Goal: Answer question/provide support: Share knowledge or assist other users

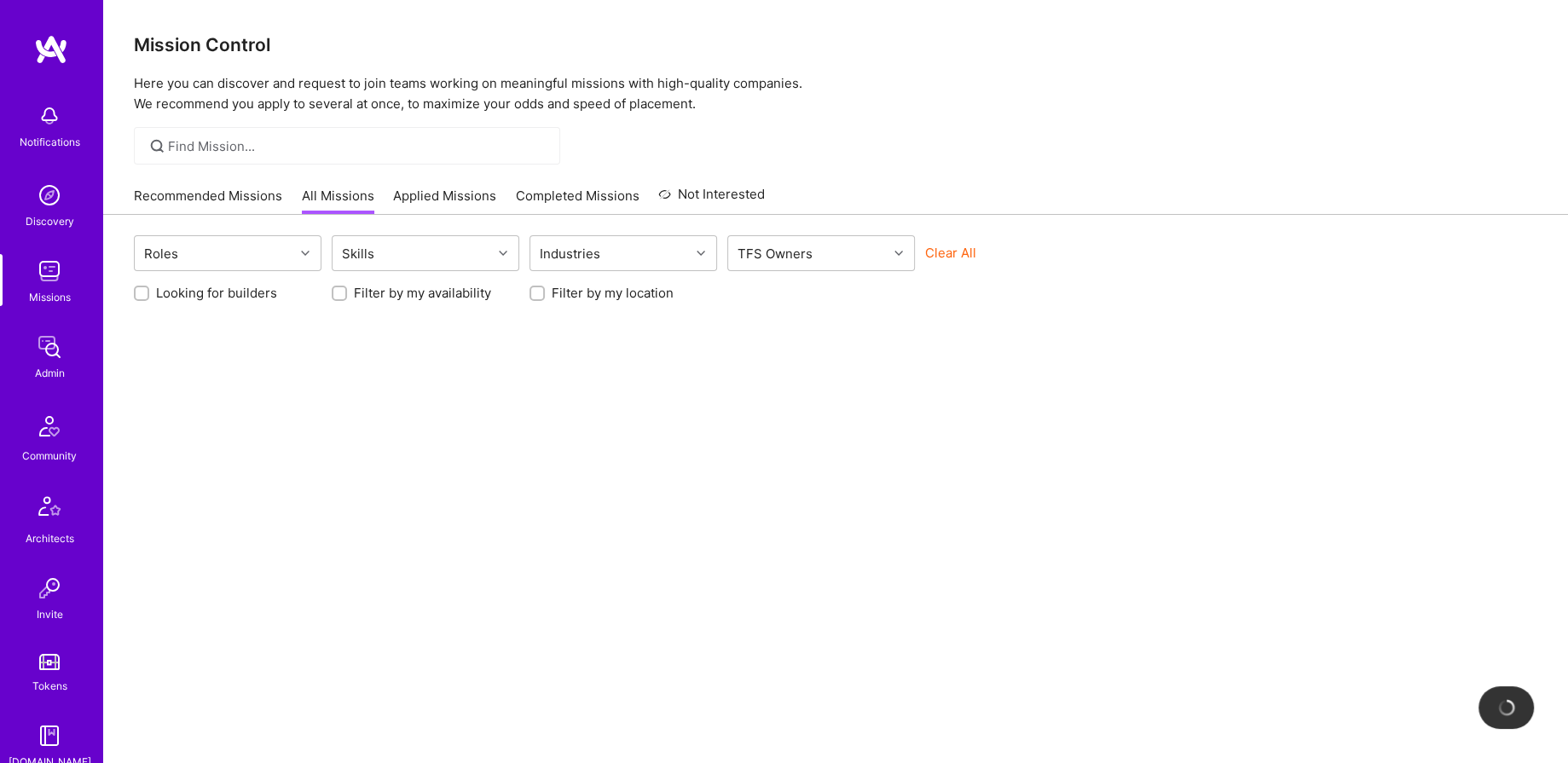
scroll to position [203, 0]
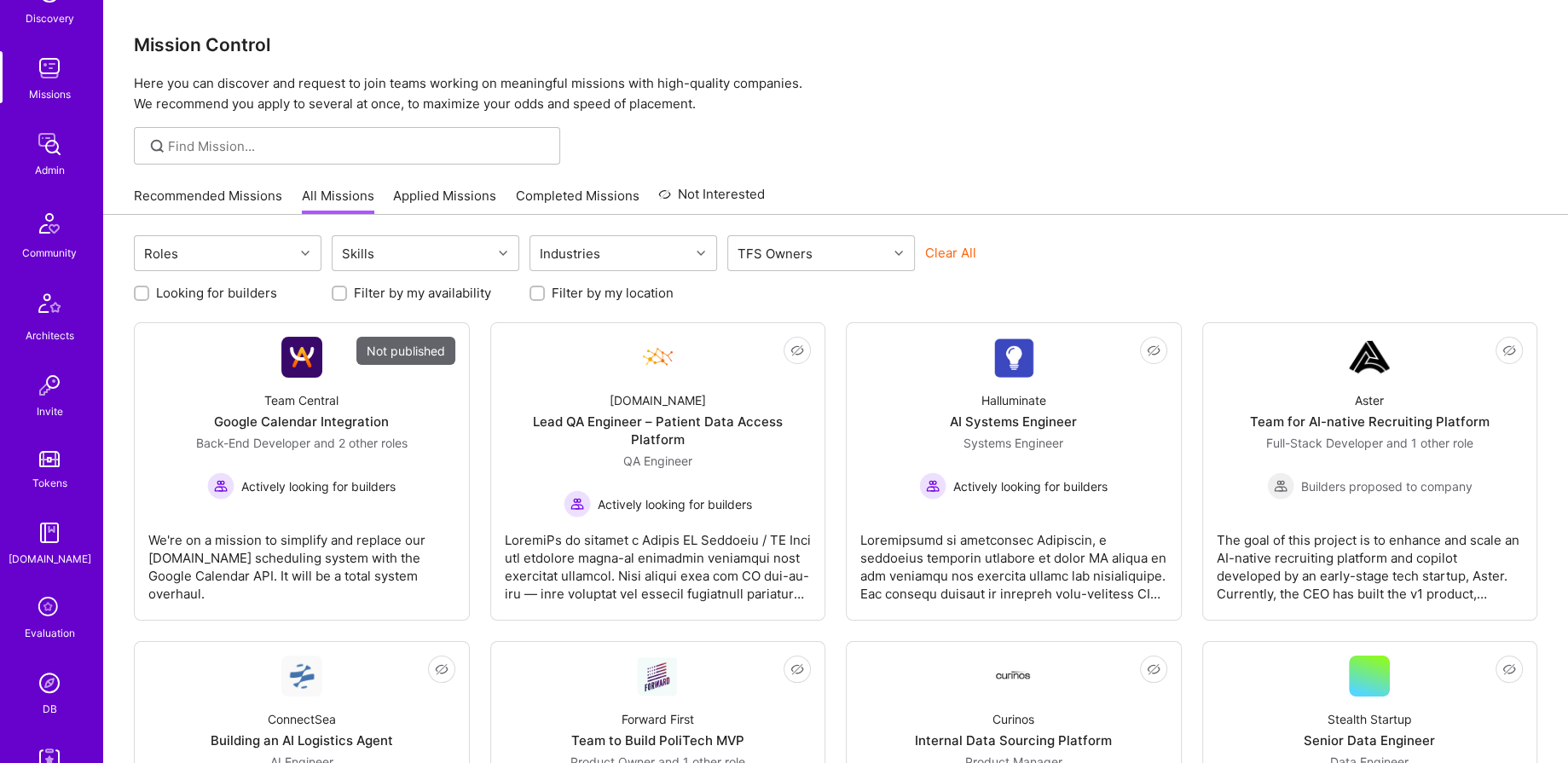
click at [37, 701] on link "DB" at bounding box center [48, 692] width 106 height 52
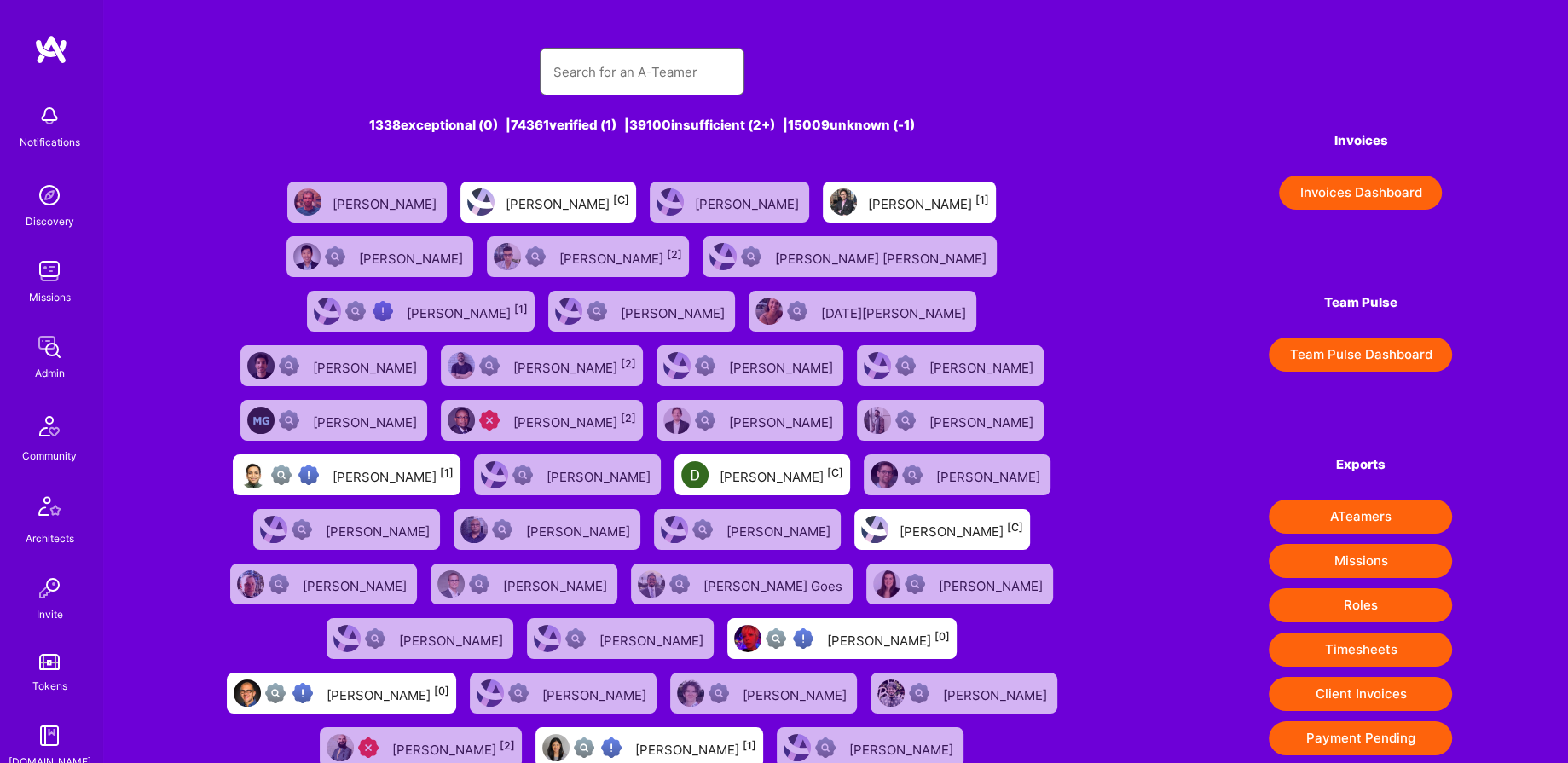
click at [605, 75] on input "text" at bounding box center [642, 72] width 177 height 44
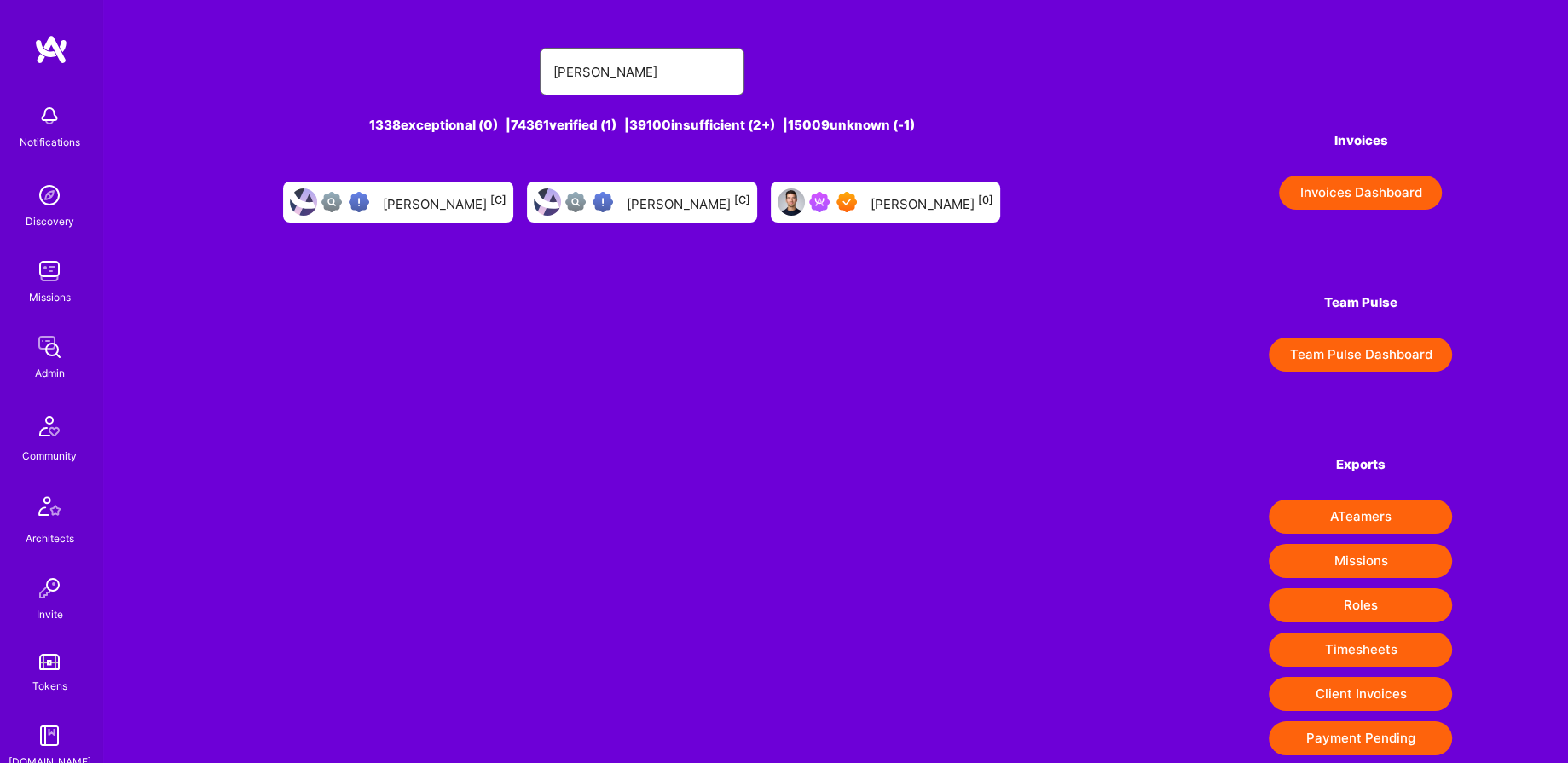
type input "Eric Lem"
click at [844, 211] on div at bounding box center [820, 202] width 86 height 27
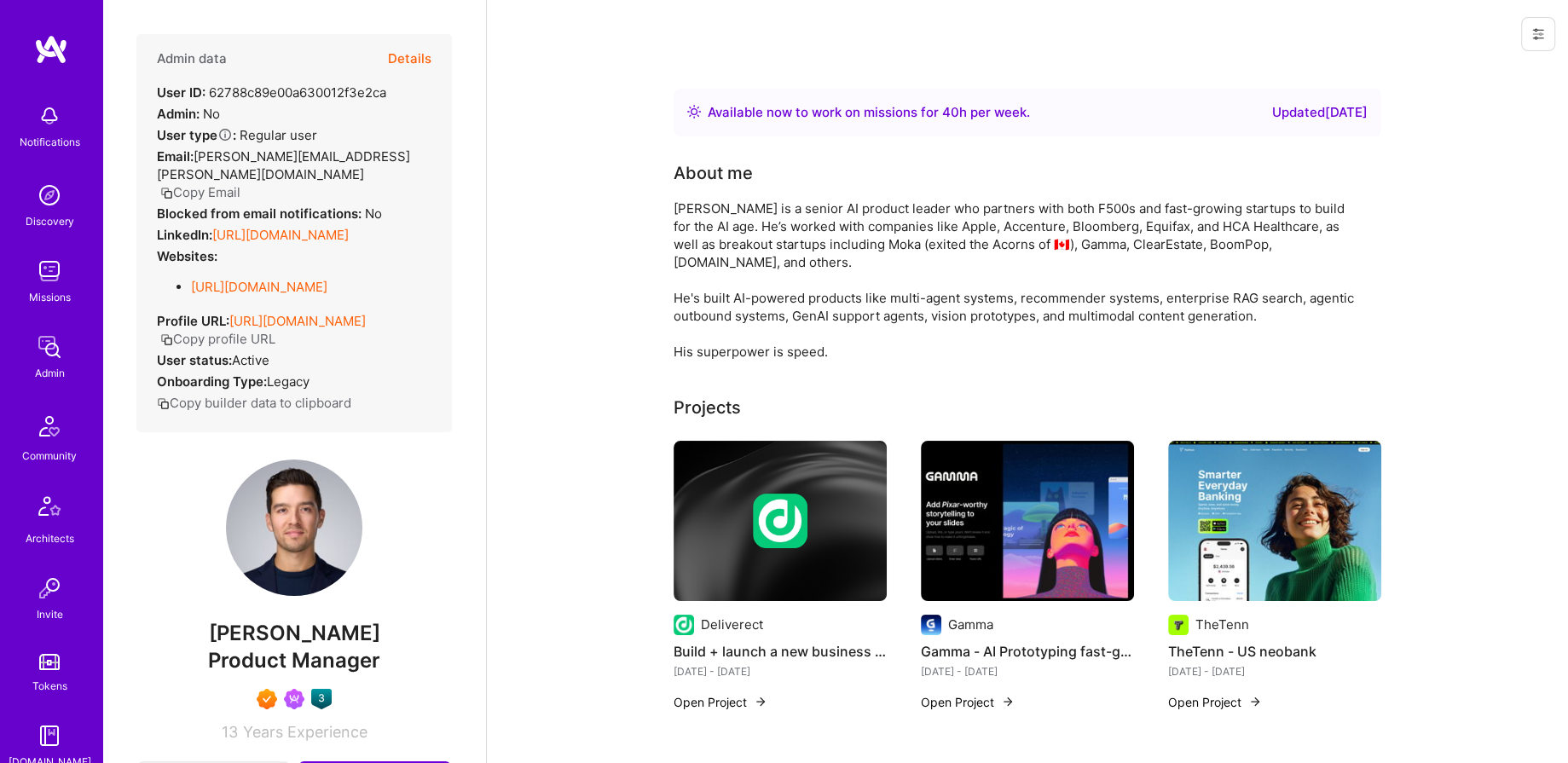
click at [415, 52] on button "Details" at bounding box center [409, 58] width 44 height 49
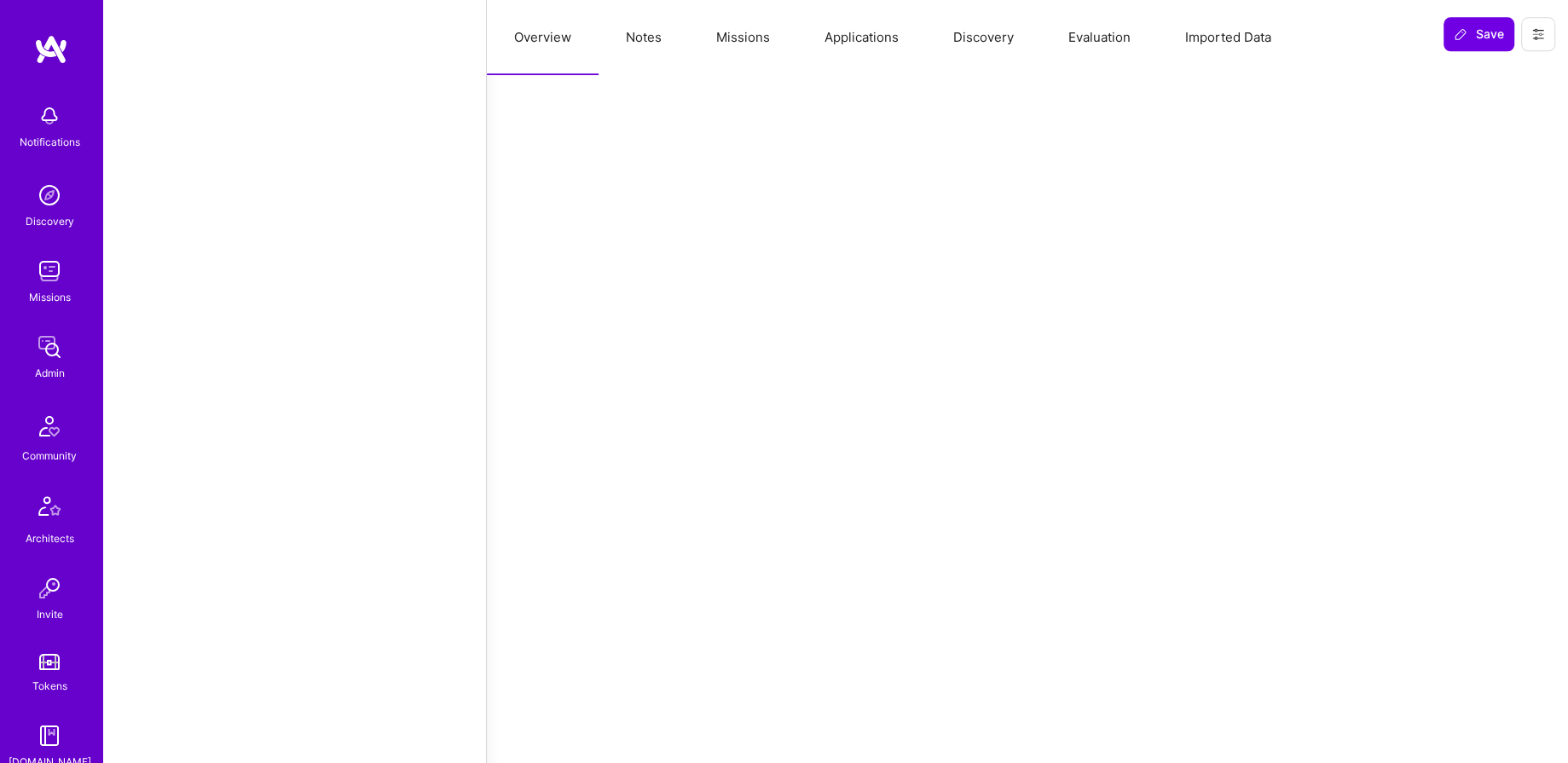
select select "Right Now"
select select "7"
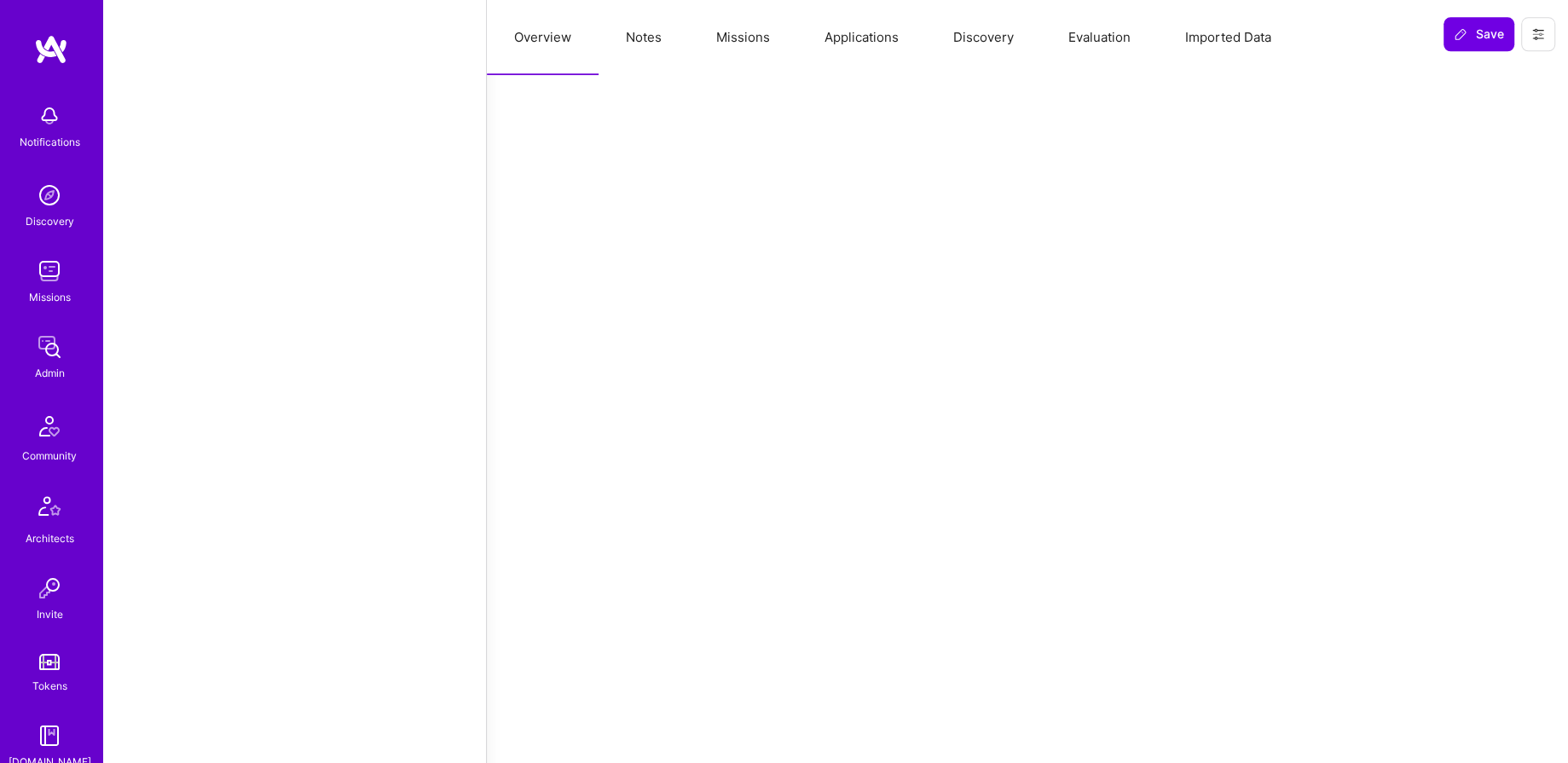
select select "CA"
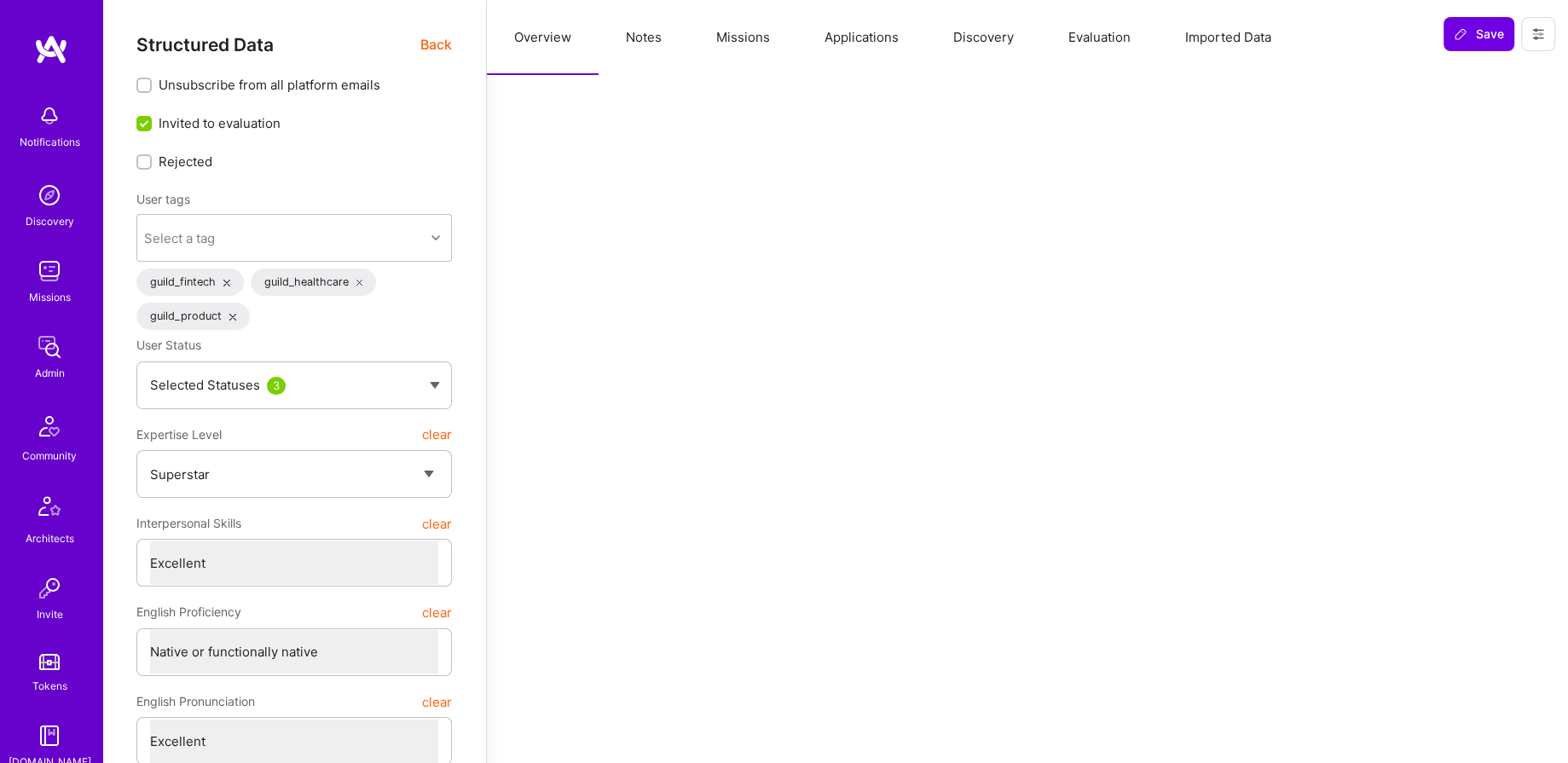
drag, startPoint x: 427, startPoint y: 32, endPoint x: 439, endPoint y: 47, distance: 19.2
click at [439, 47] on span "Back" at bounding box center [436, 45] width 32 height 21
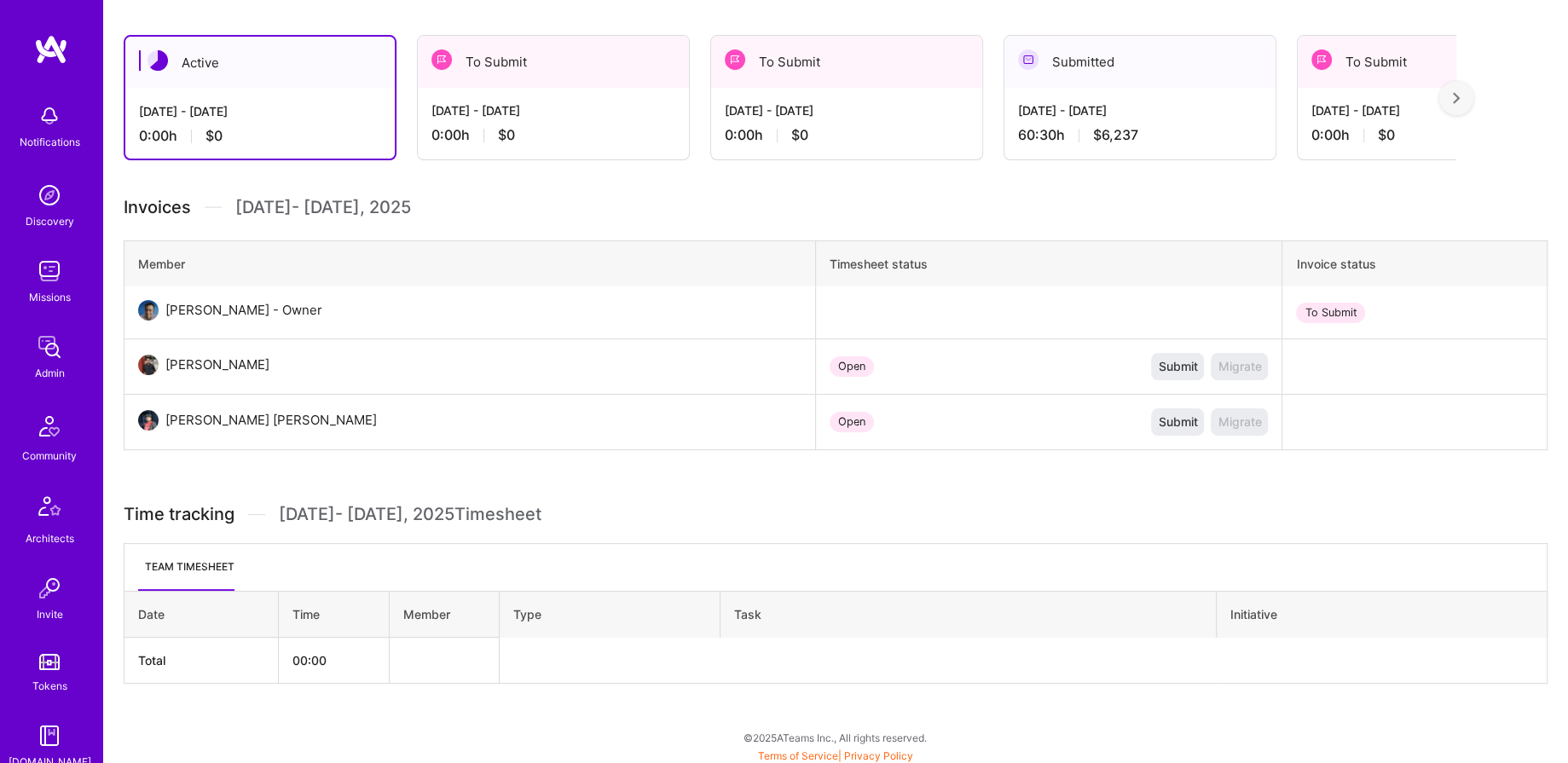
scroll to position [5, 0]
click at [53, 355] on img at bounding box center [48, 341] width 34 height 34
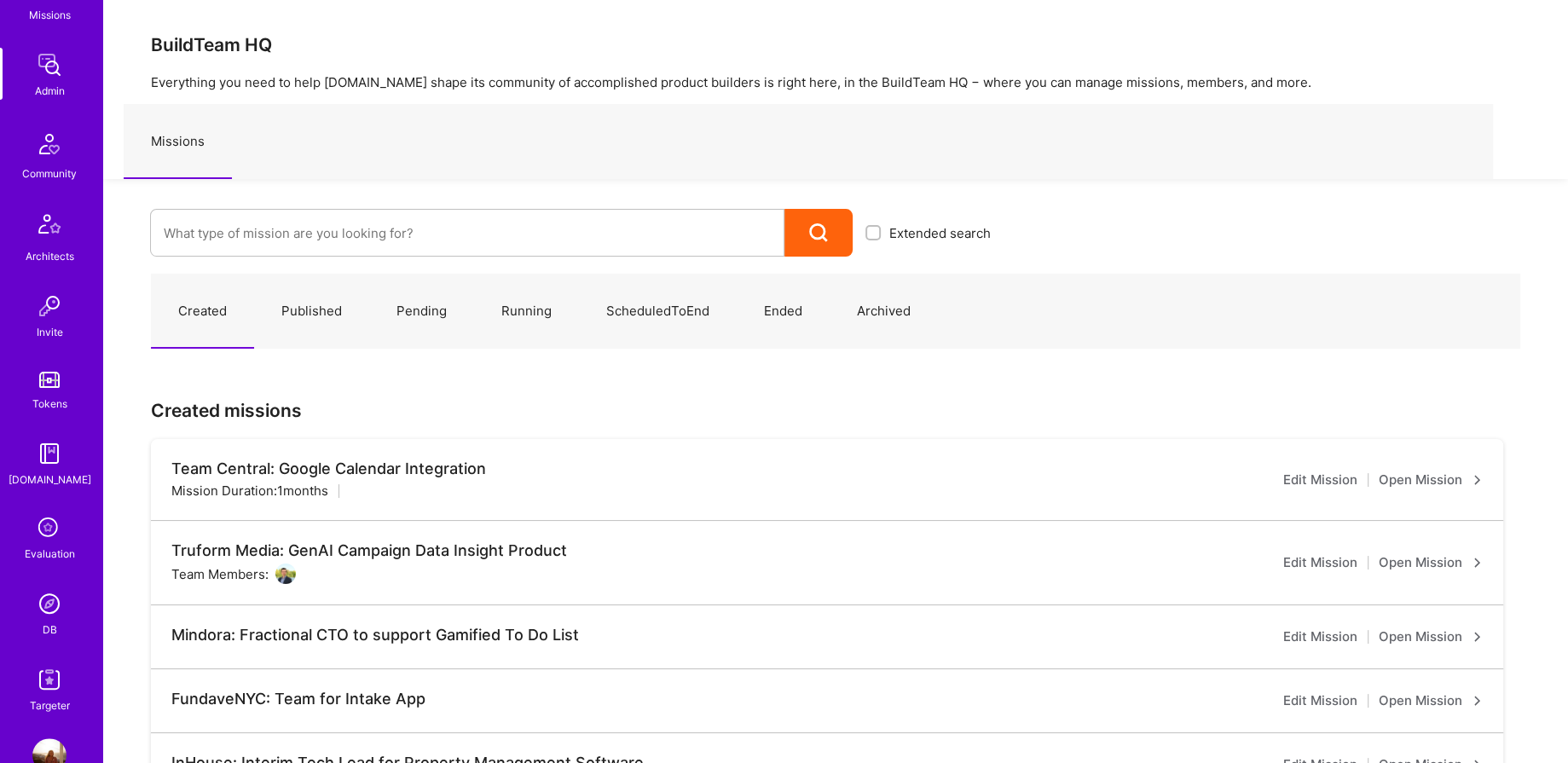
scroll to position [325, 0]
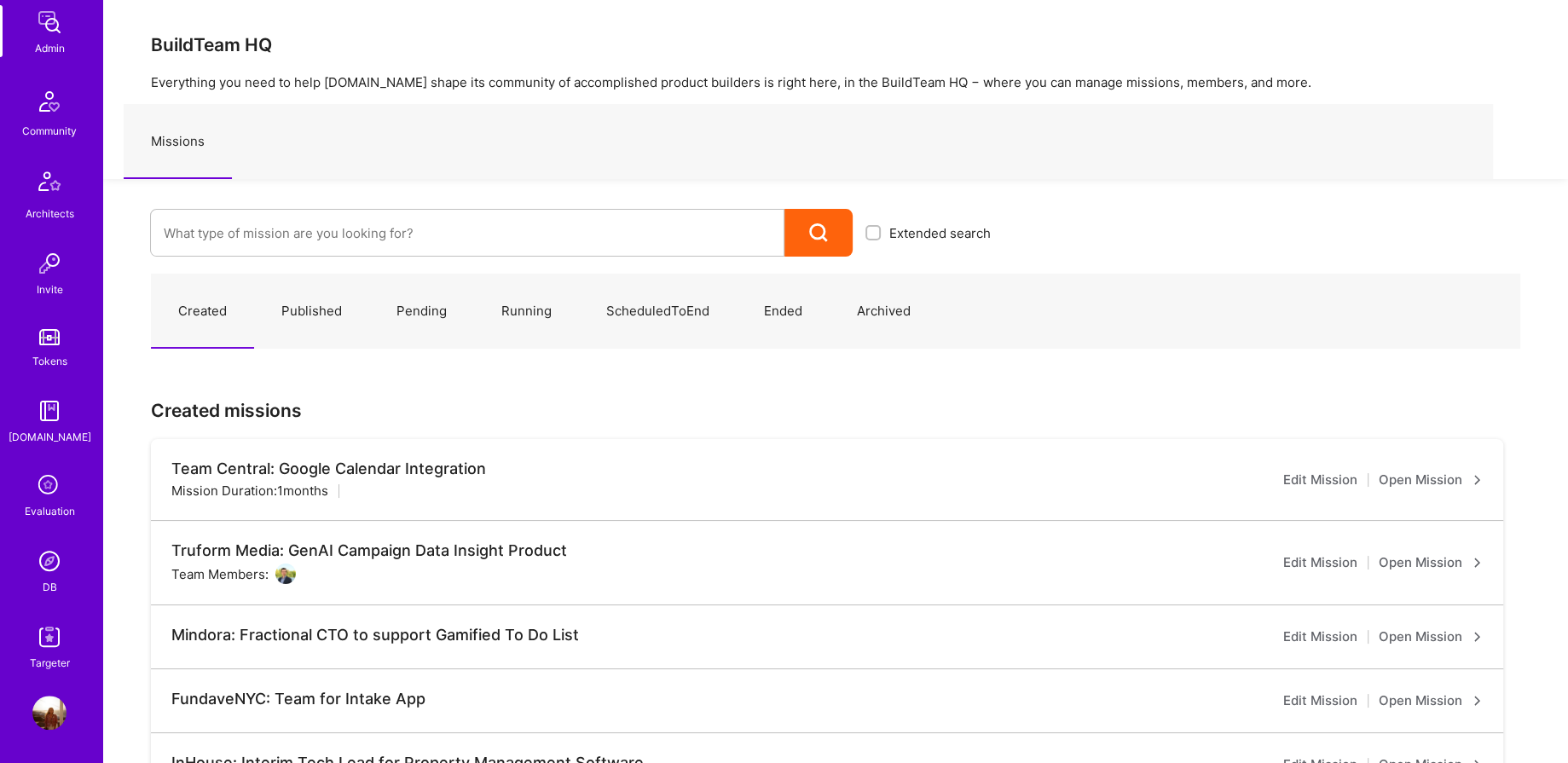
click at [37, 584] on link "DB" at bounding box center [48, 570] width 106 height 52
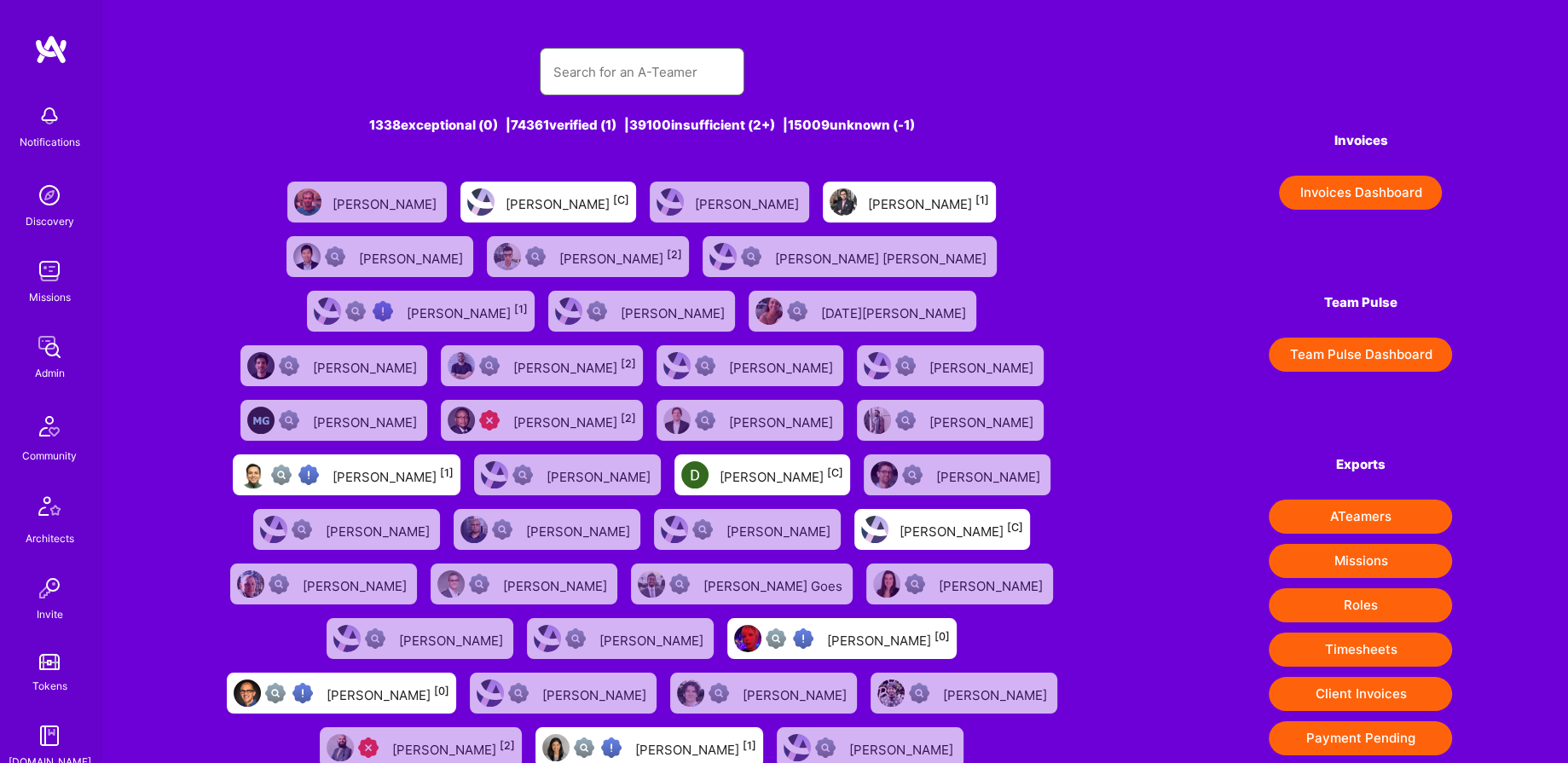
click at [661, 74] on input "text" at bounding box center [642, 72] width 177 height 44
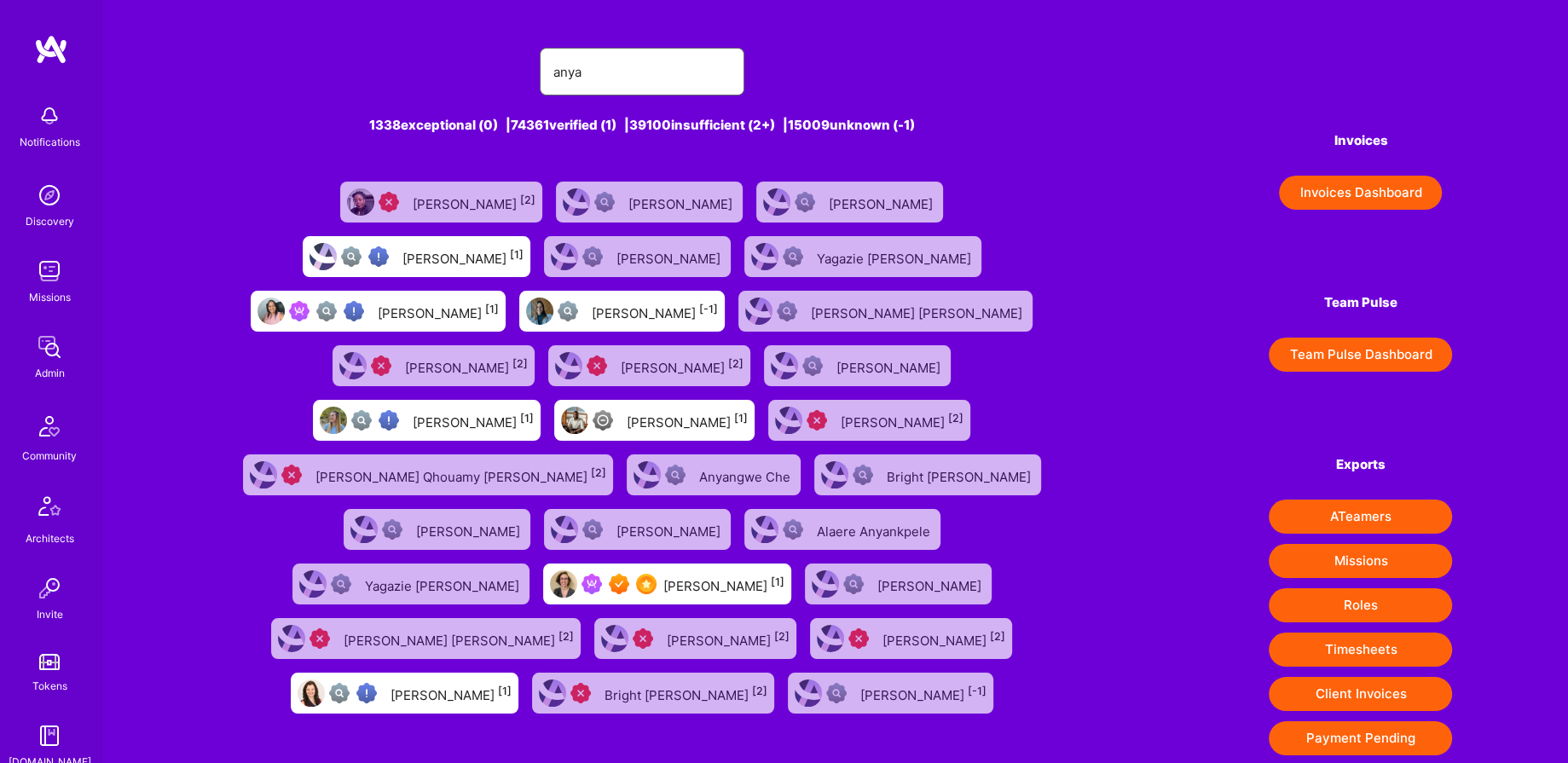
type input "anya"
click at [628, 563] on div "Anya Ruvinskaya [1]" at bounding box center [667, 584] width 248 height 41
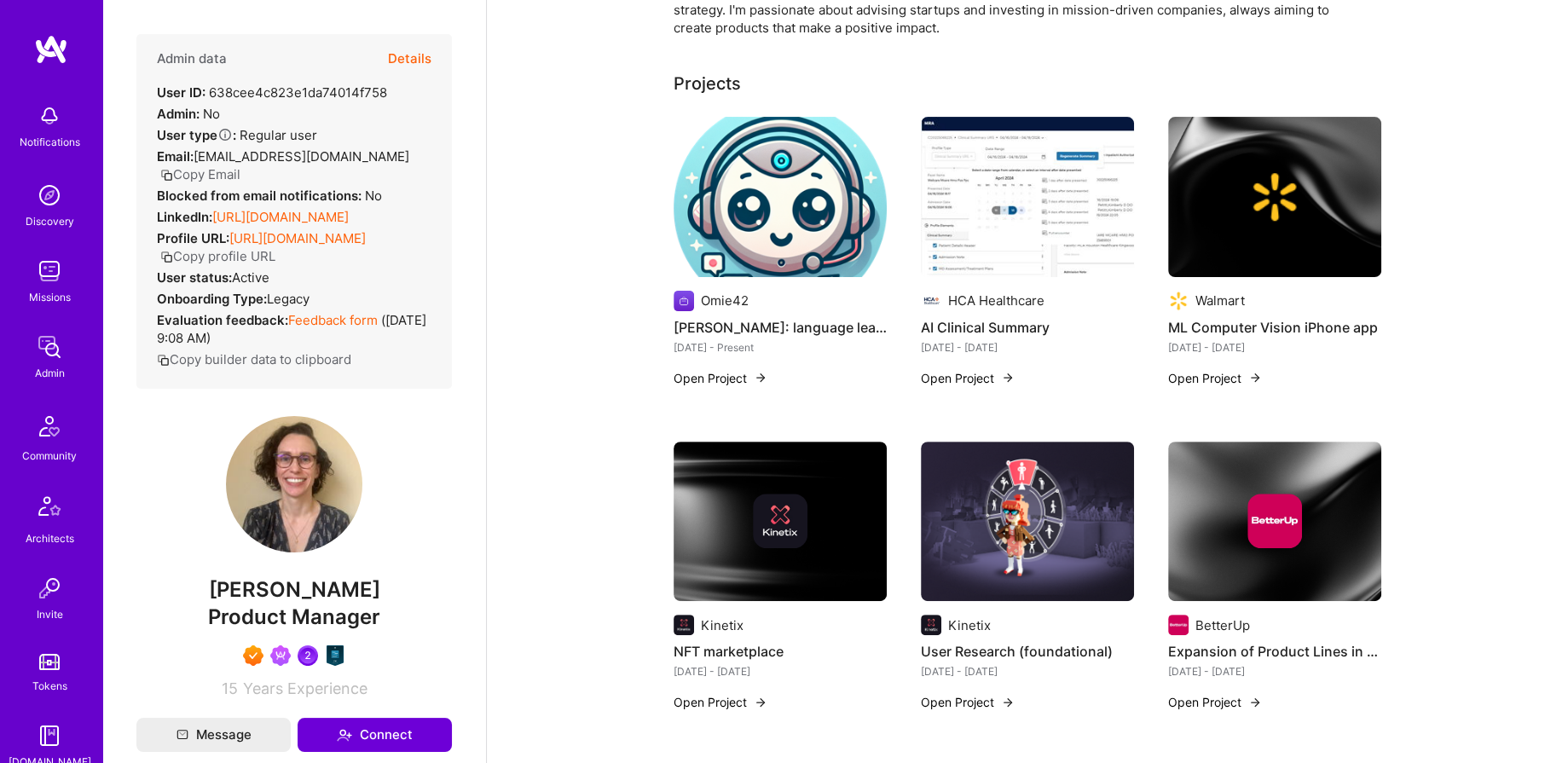
scroll to position [235, 0]
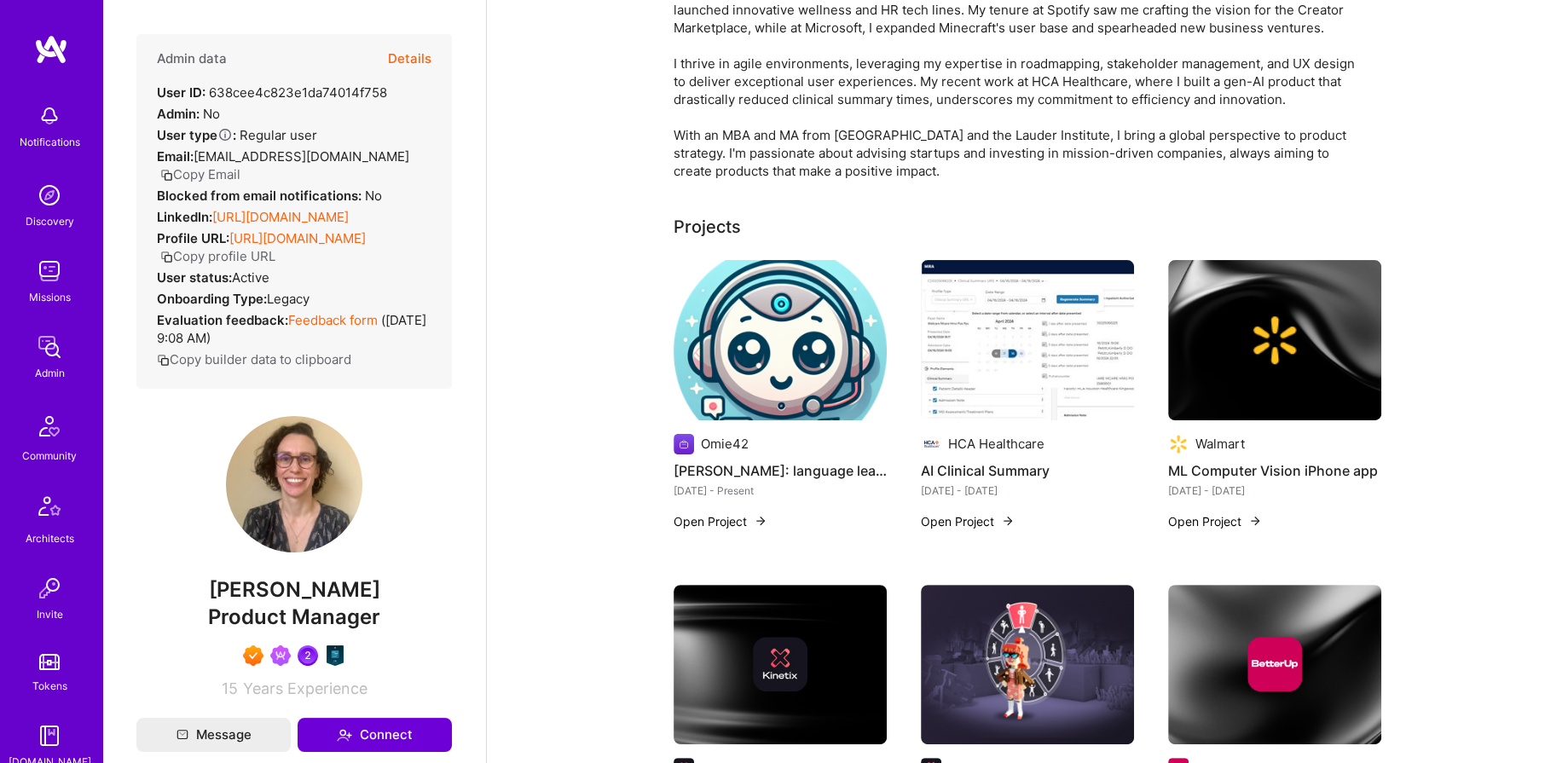
click at [398, 67] on button "Details" at bounding box center [409, 58] width 44 height 49
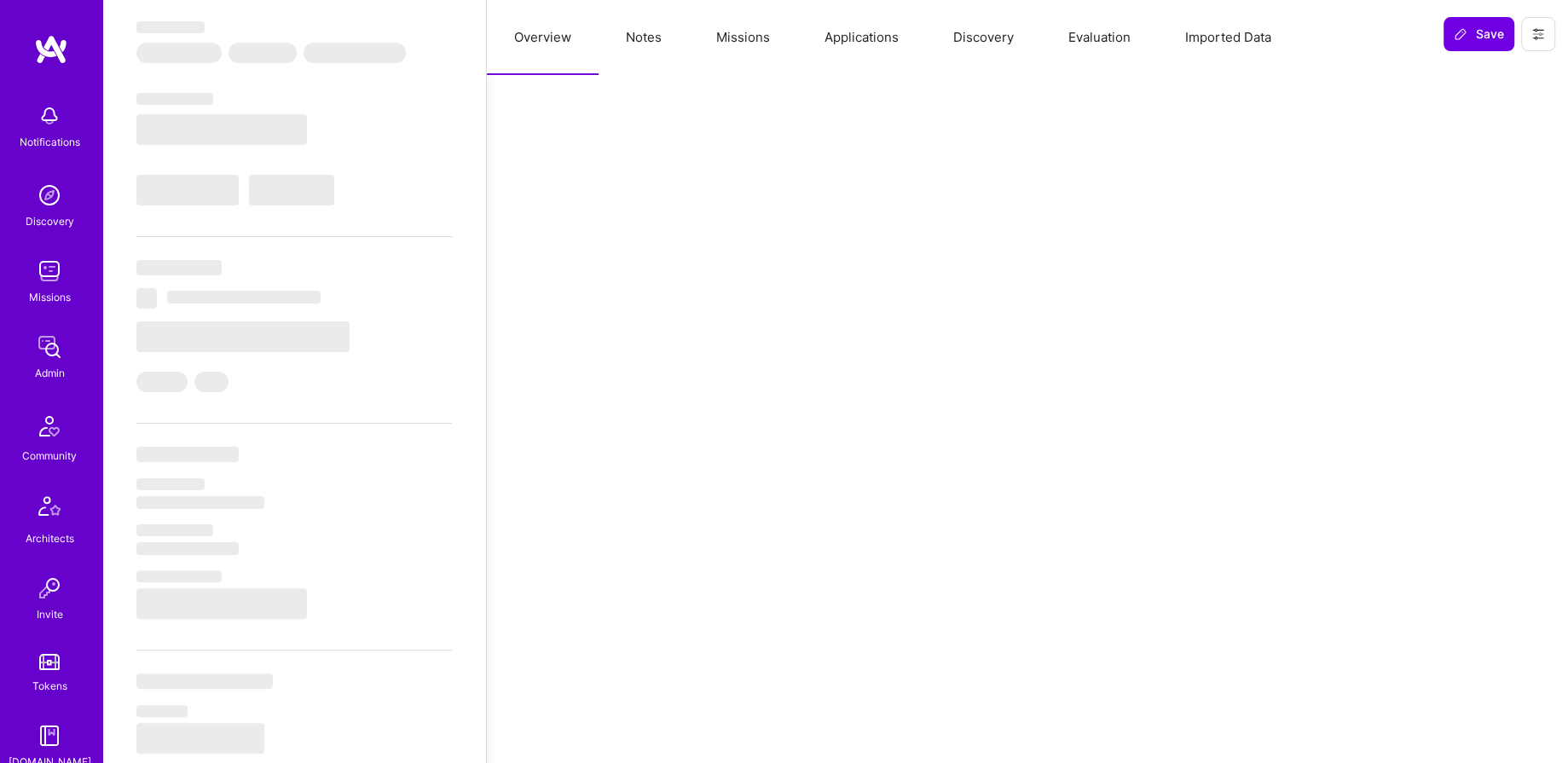
select select "Right Now"
select select "7"
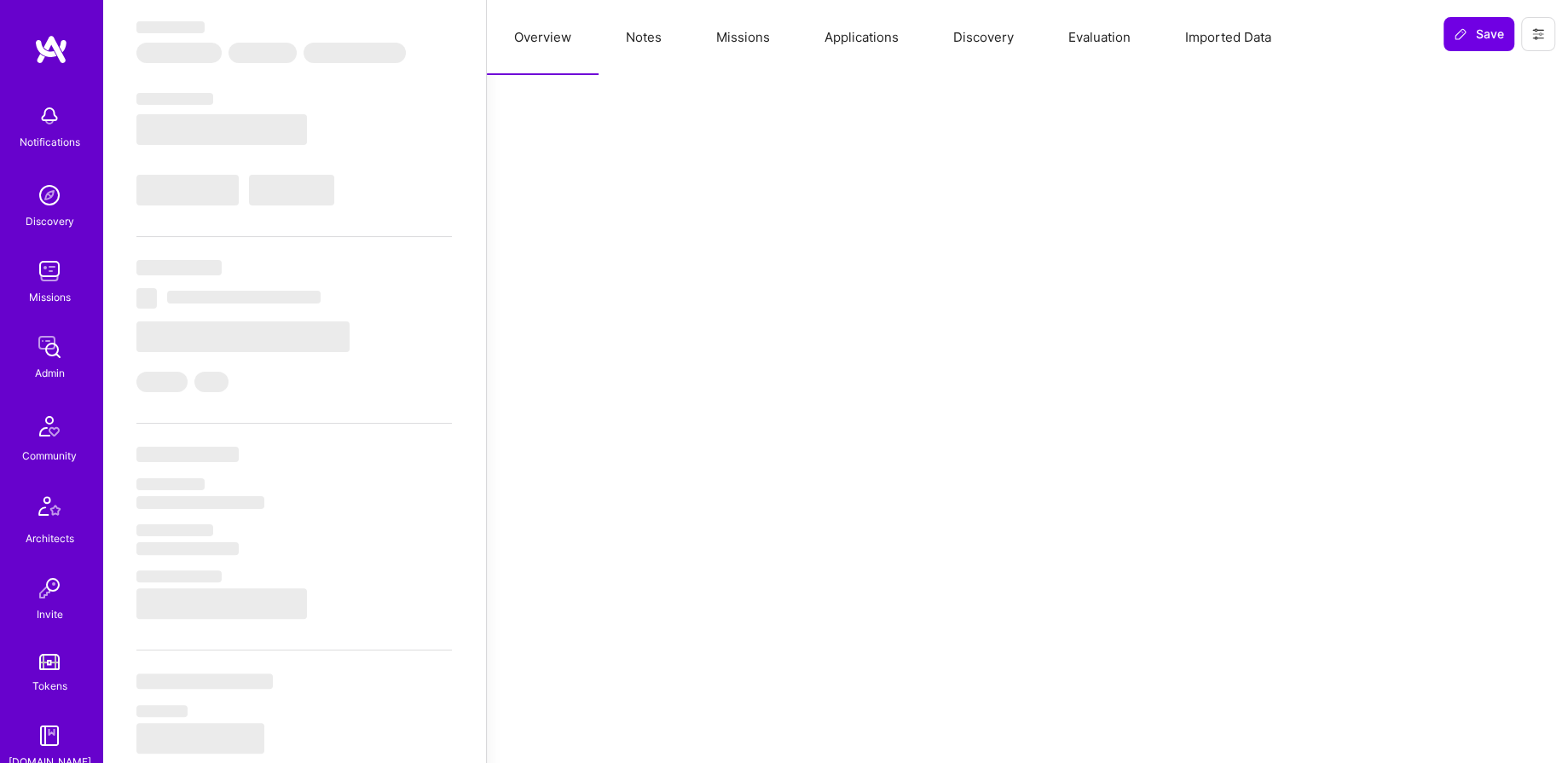
select select "US"
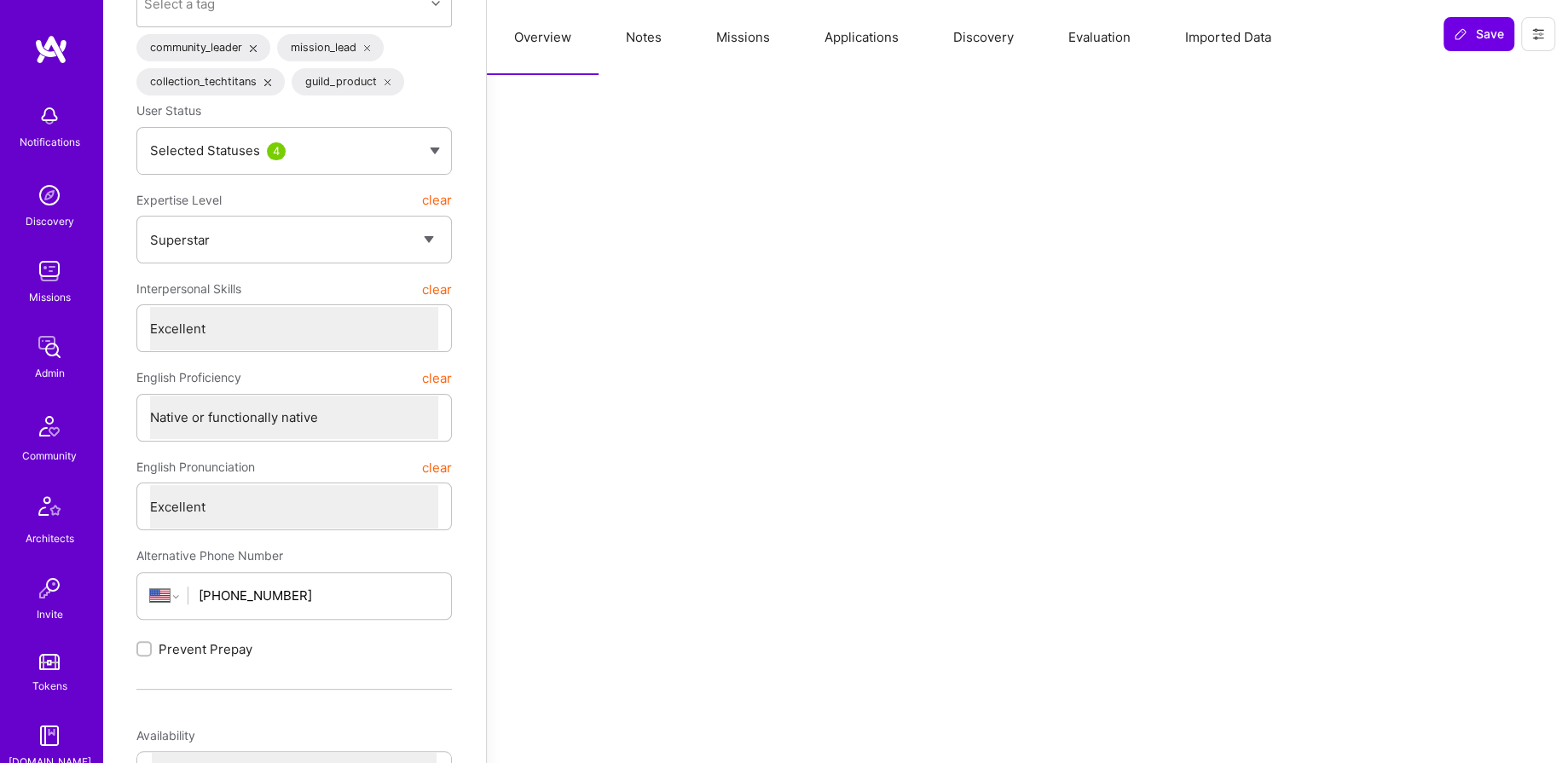
scroll to position [0, 0]
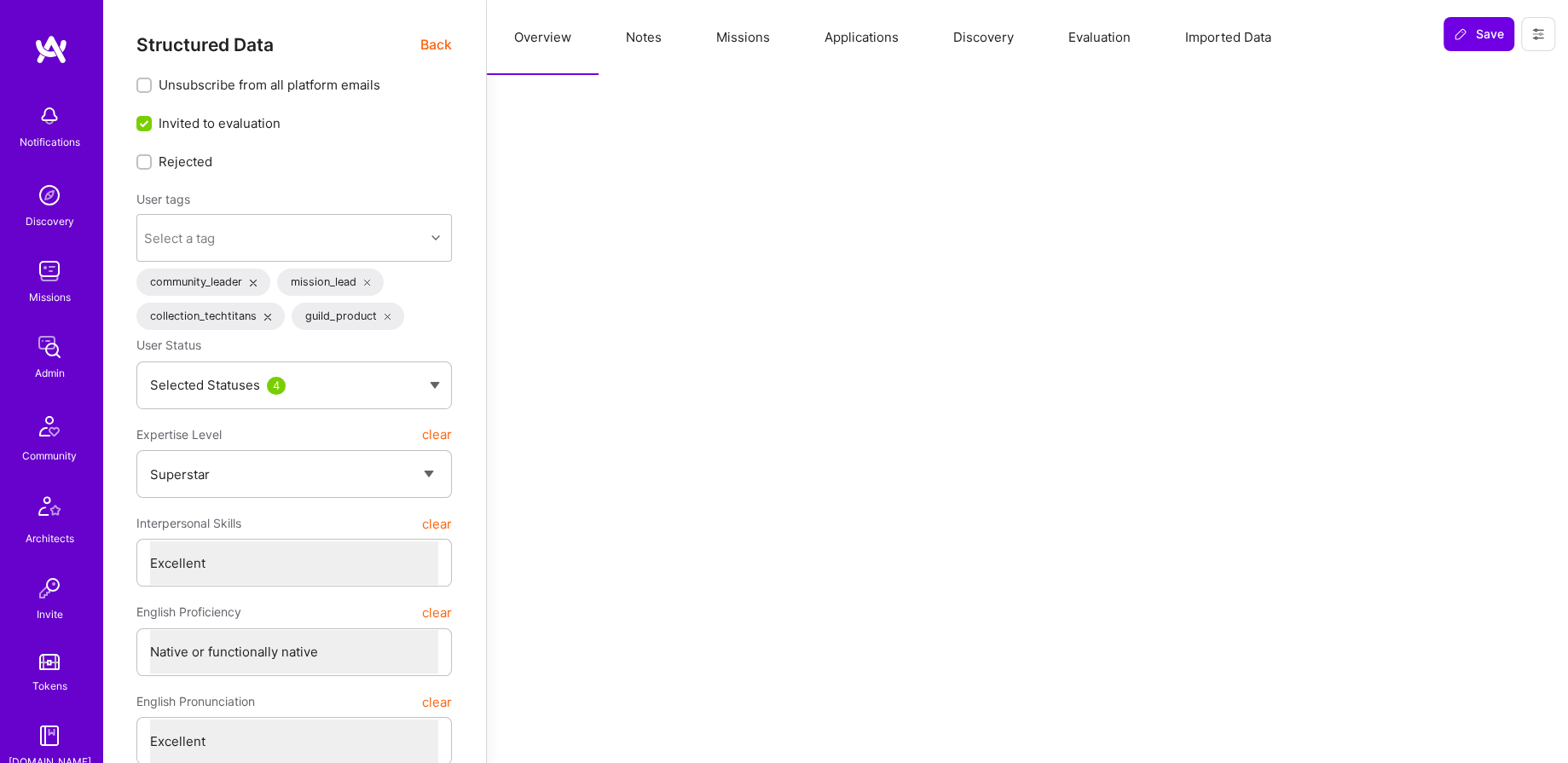
click at [435, 37] on span "Back" at bounding box center [436, 45] width 32 height 21
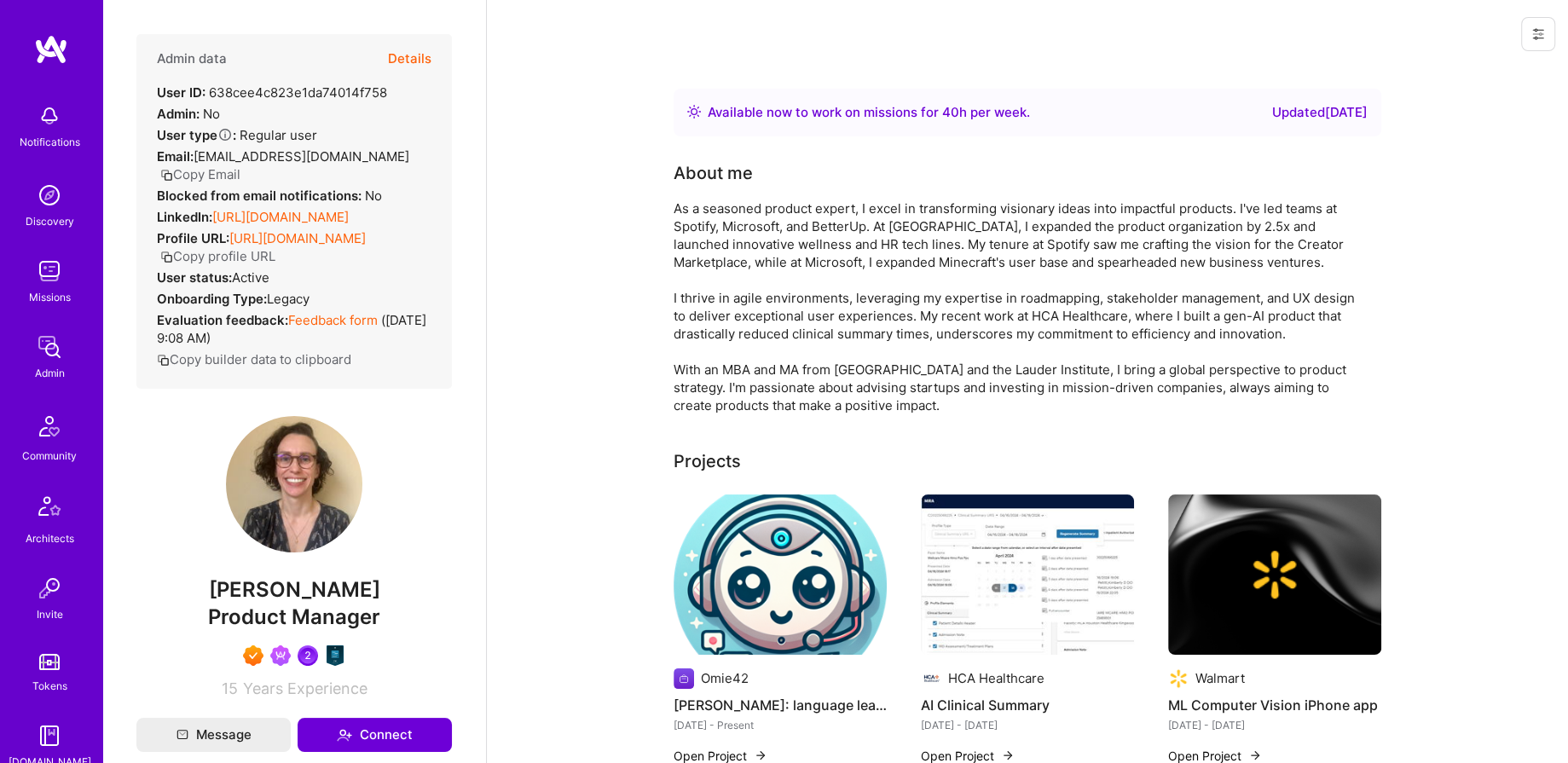
click at [47, 360] on img at bounding box center [48, 346] width 34 height 34
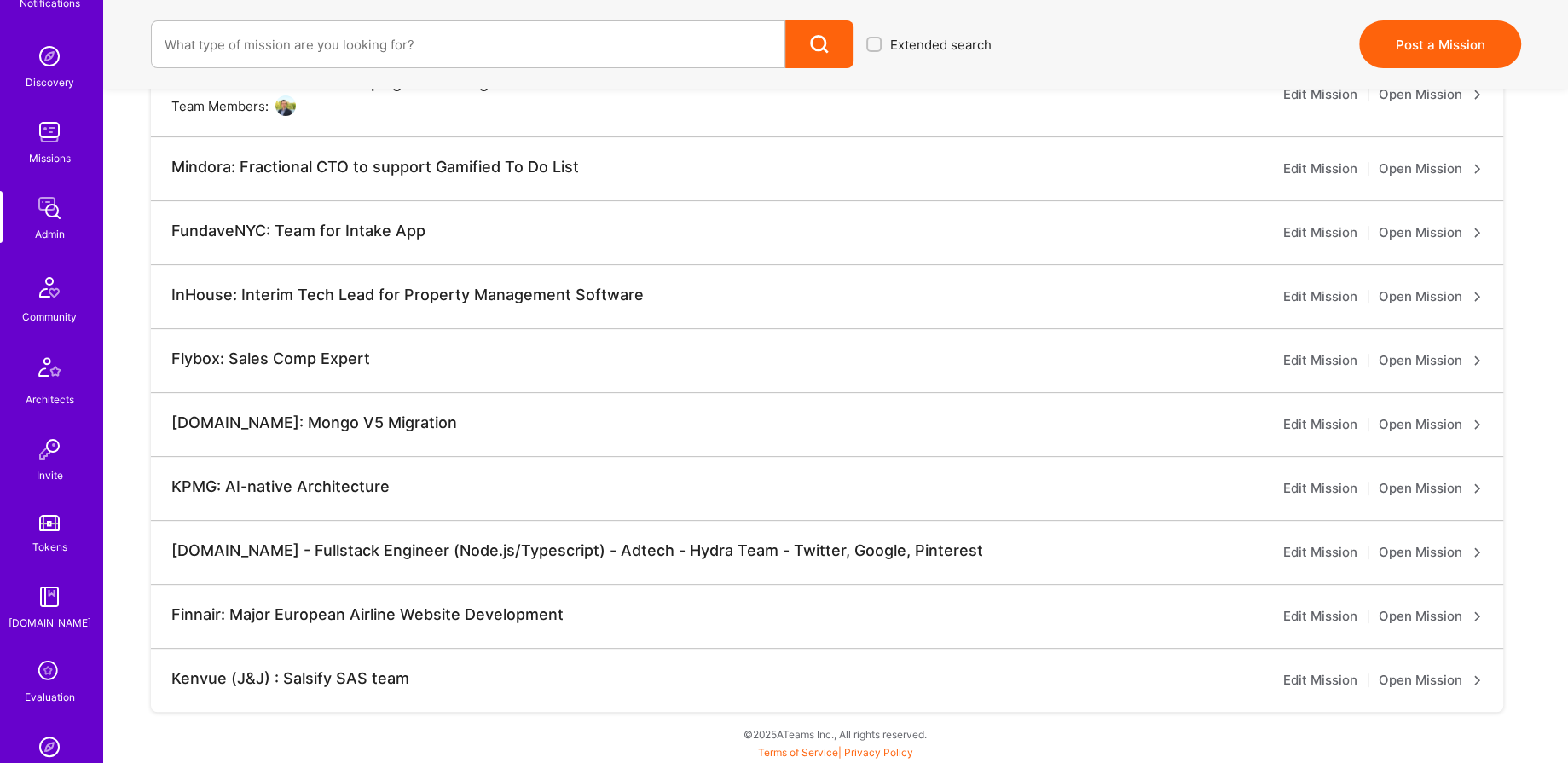
scroll to position [325, 0]
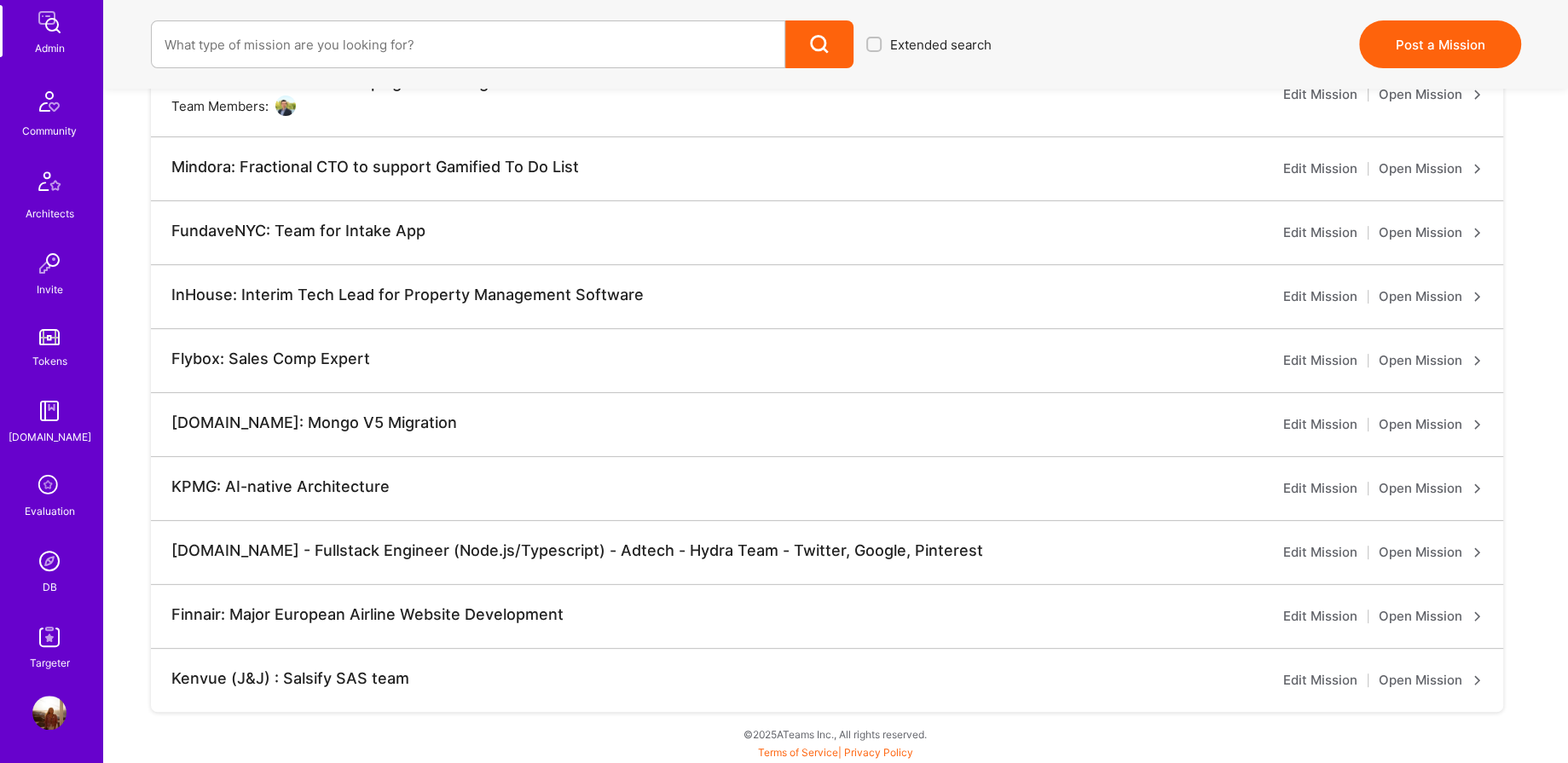
click at [44, 566] on img at bounding box center [48, 560] width 34 height 34
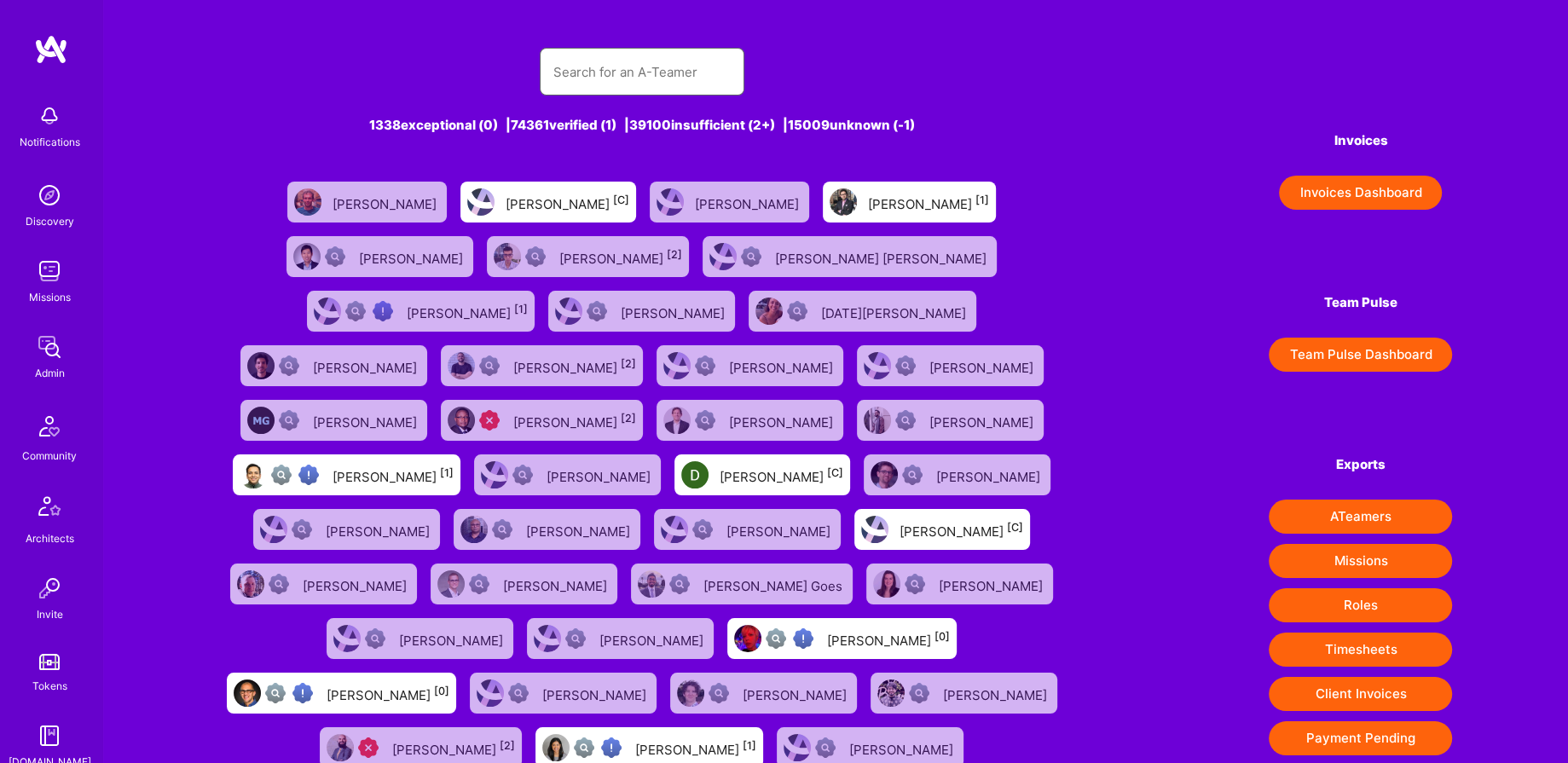
click at [607, 77] on input "text" at bounding box center [642, 72] width 177 height 44
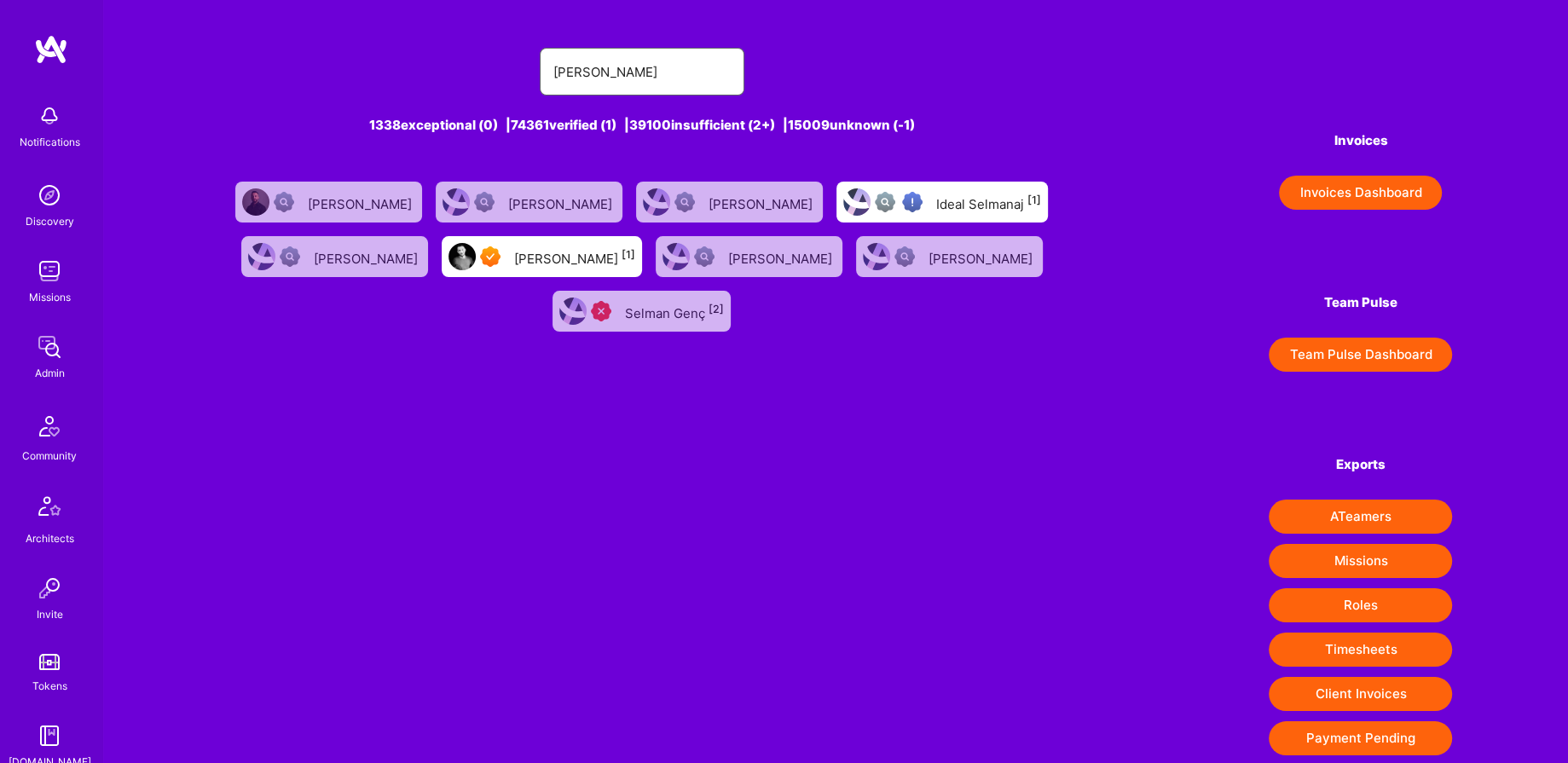
type input "selman"
click at [552, 246] on div "Selman Kaldiroglu [1]" at bounding box center [574, 256] width 121 height 22
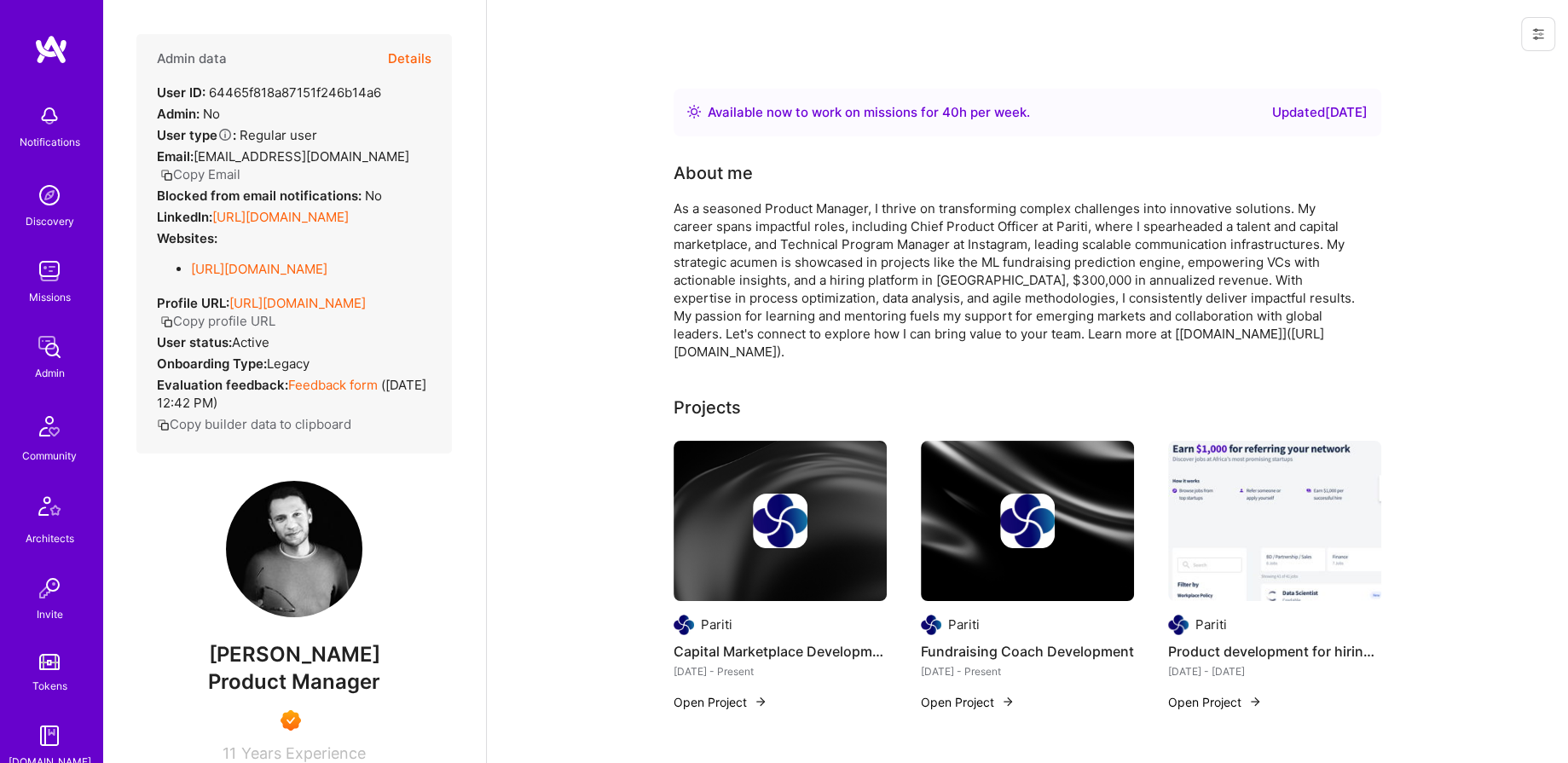
click at [407, 56] on button "Details" at bounding box center [409, 58] width 44 height 49
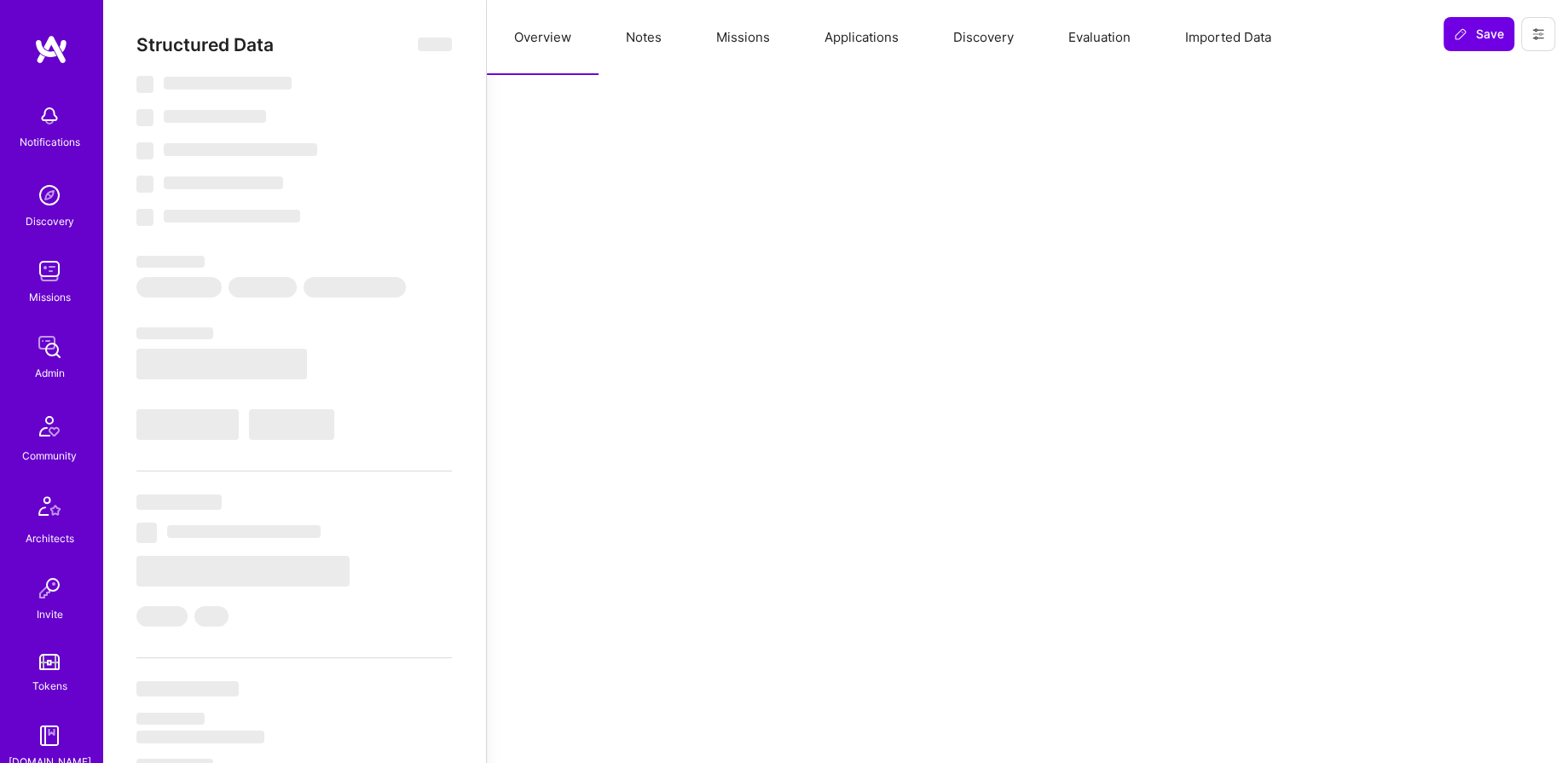
type textarea "x"
select select "Right Now"
select select "7"
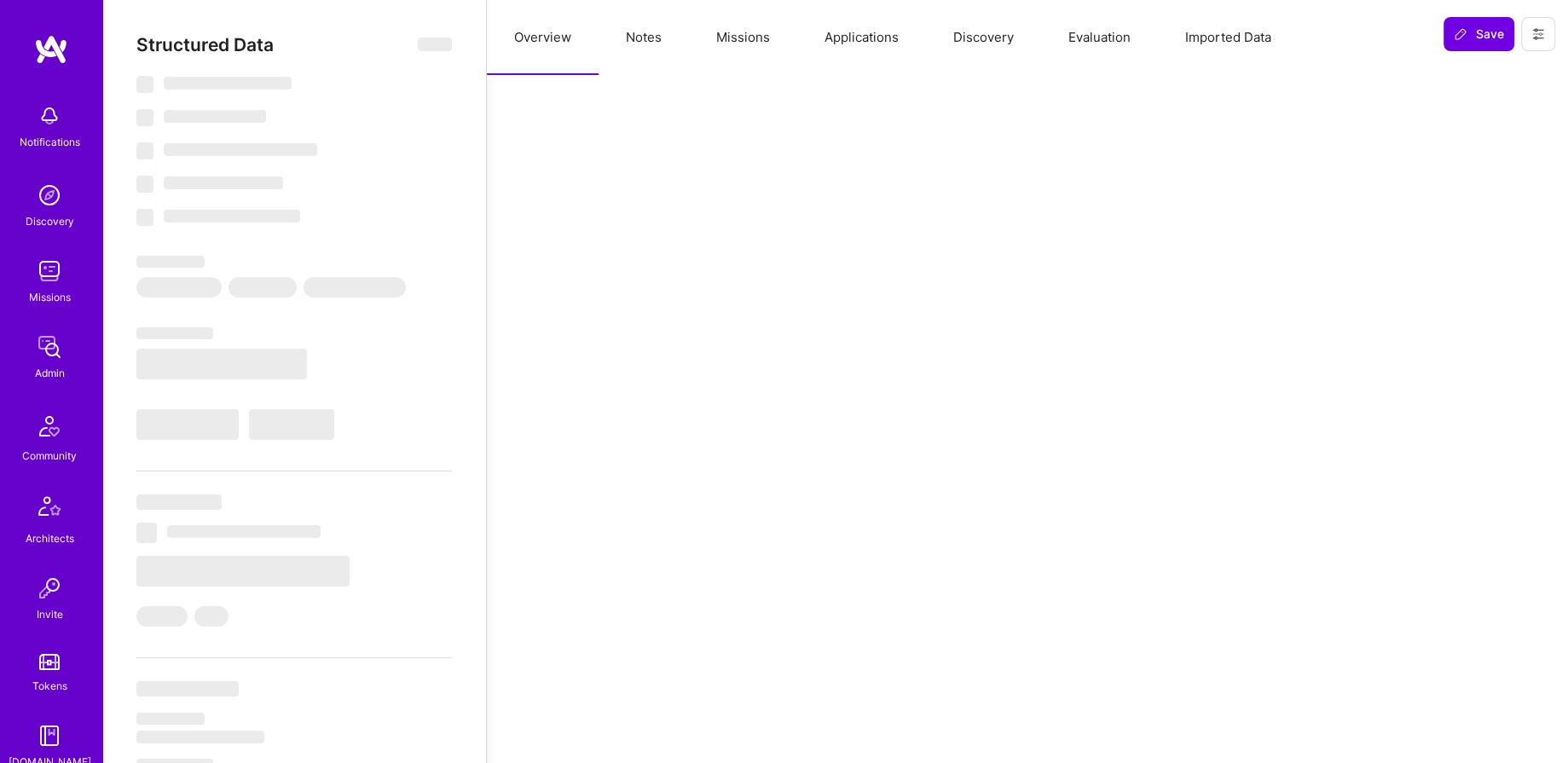
select select "6"
select select "US"
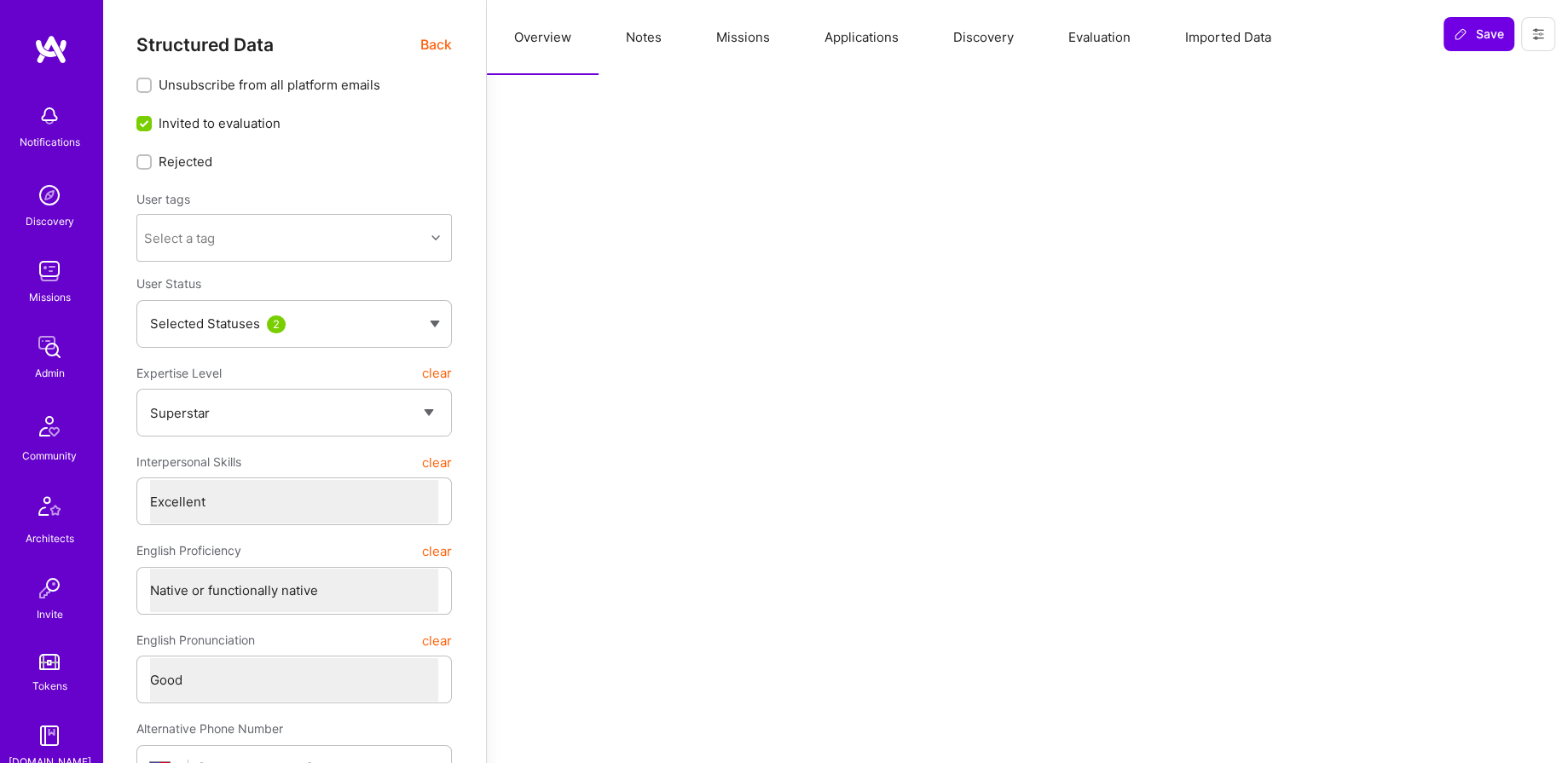
click at [425, 45] on span "Back" at bounding box center [436, 45] width 32 height 21
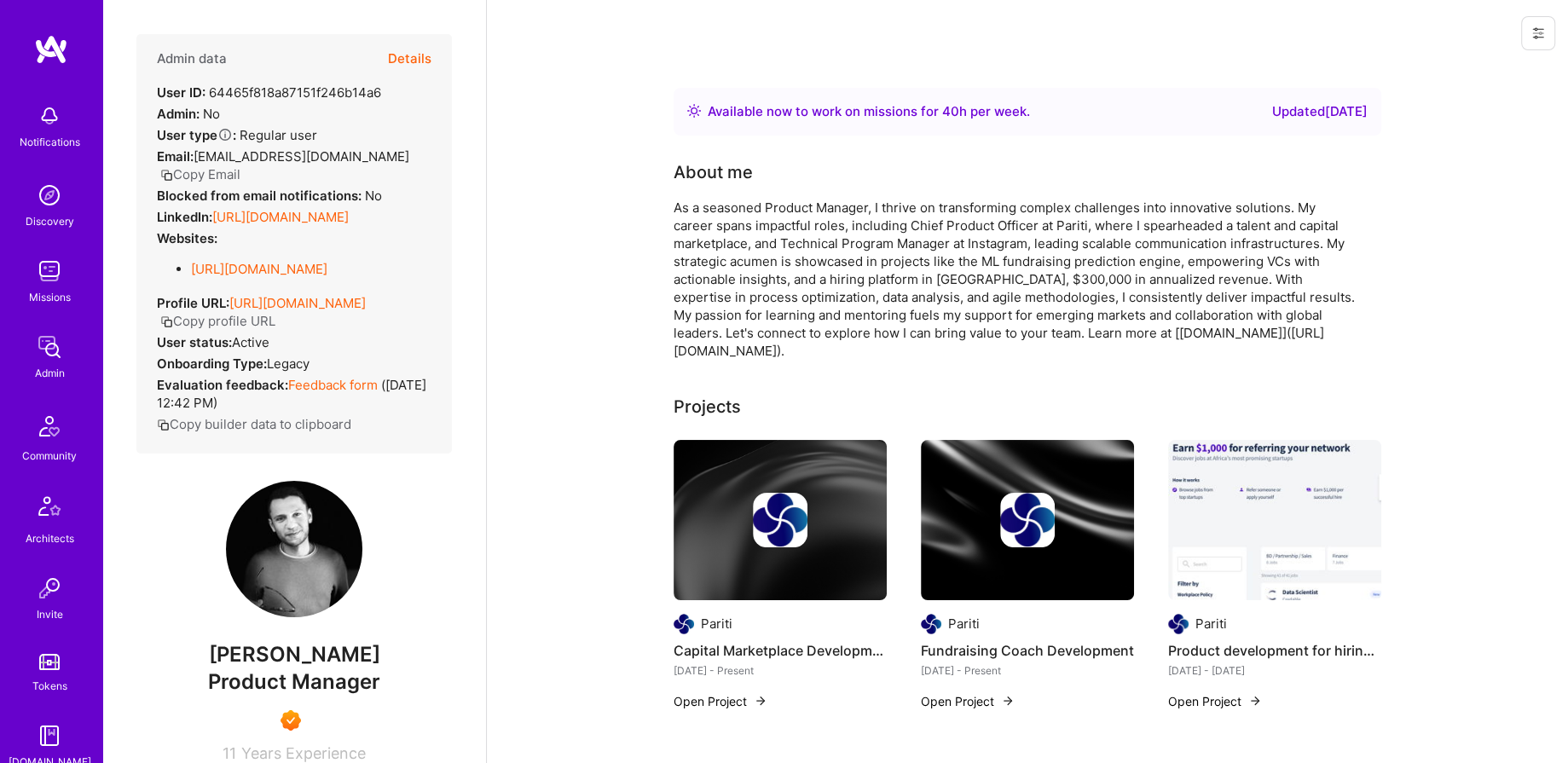
click at [415, 57] on button "Details" at bounding box center [409, 58] width 44 height 49
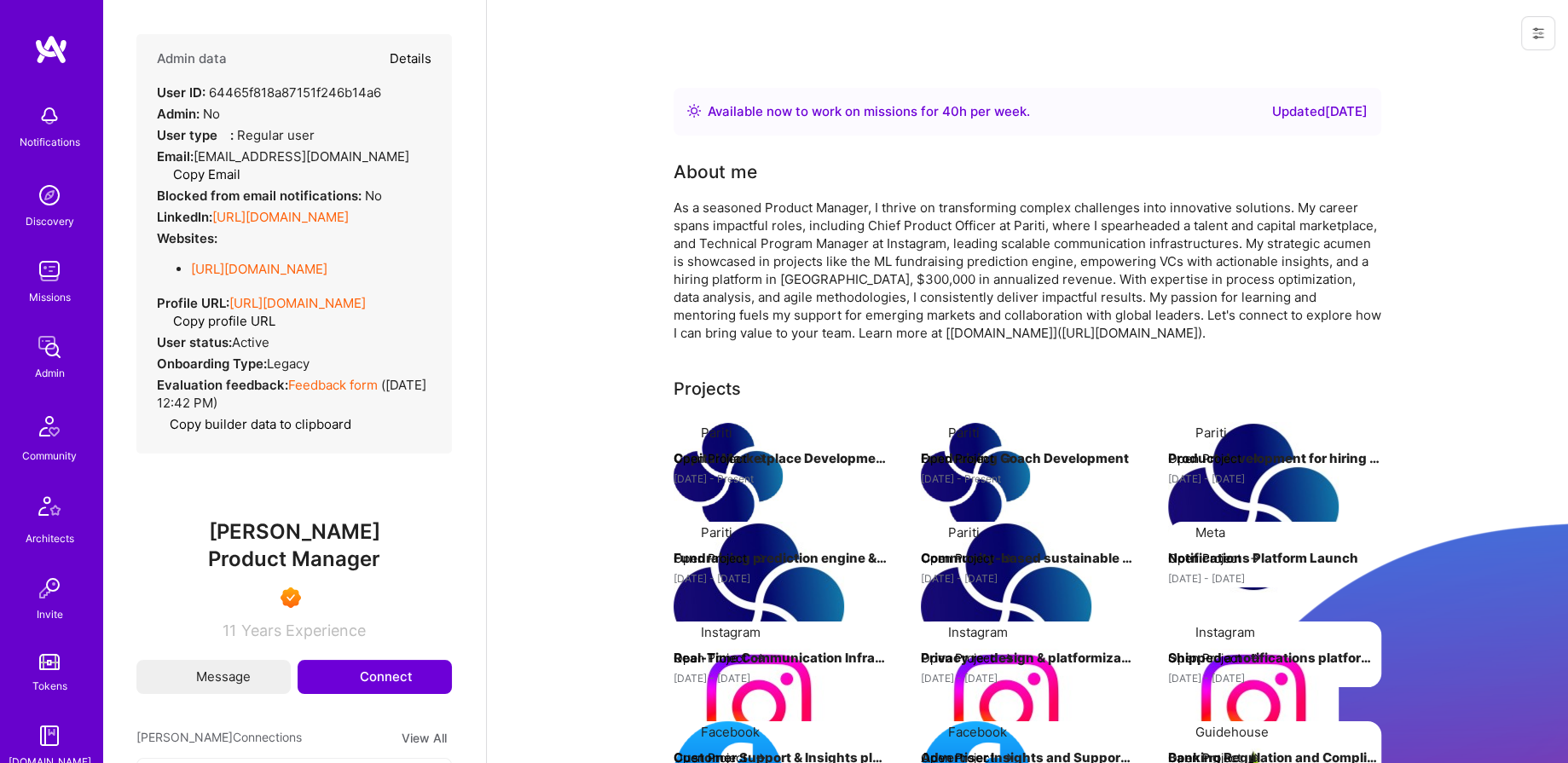
type textarea "x"
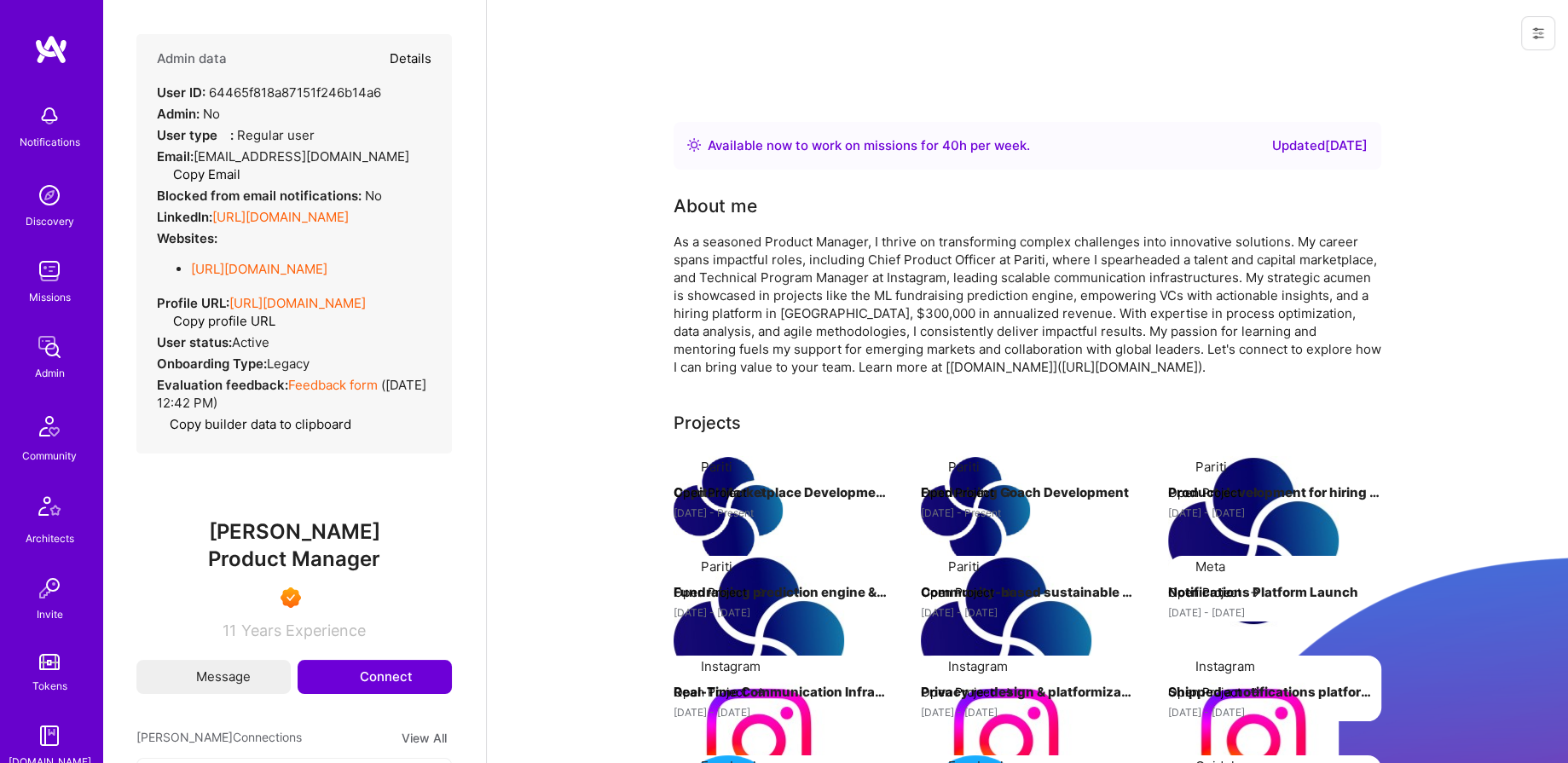
select select "7"
select select "6"
select select "US"
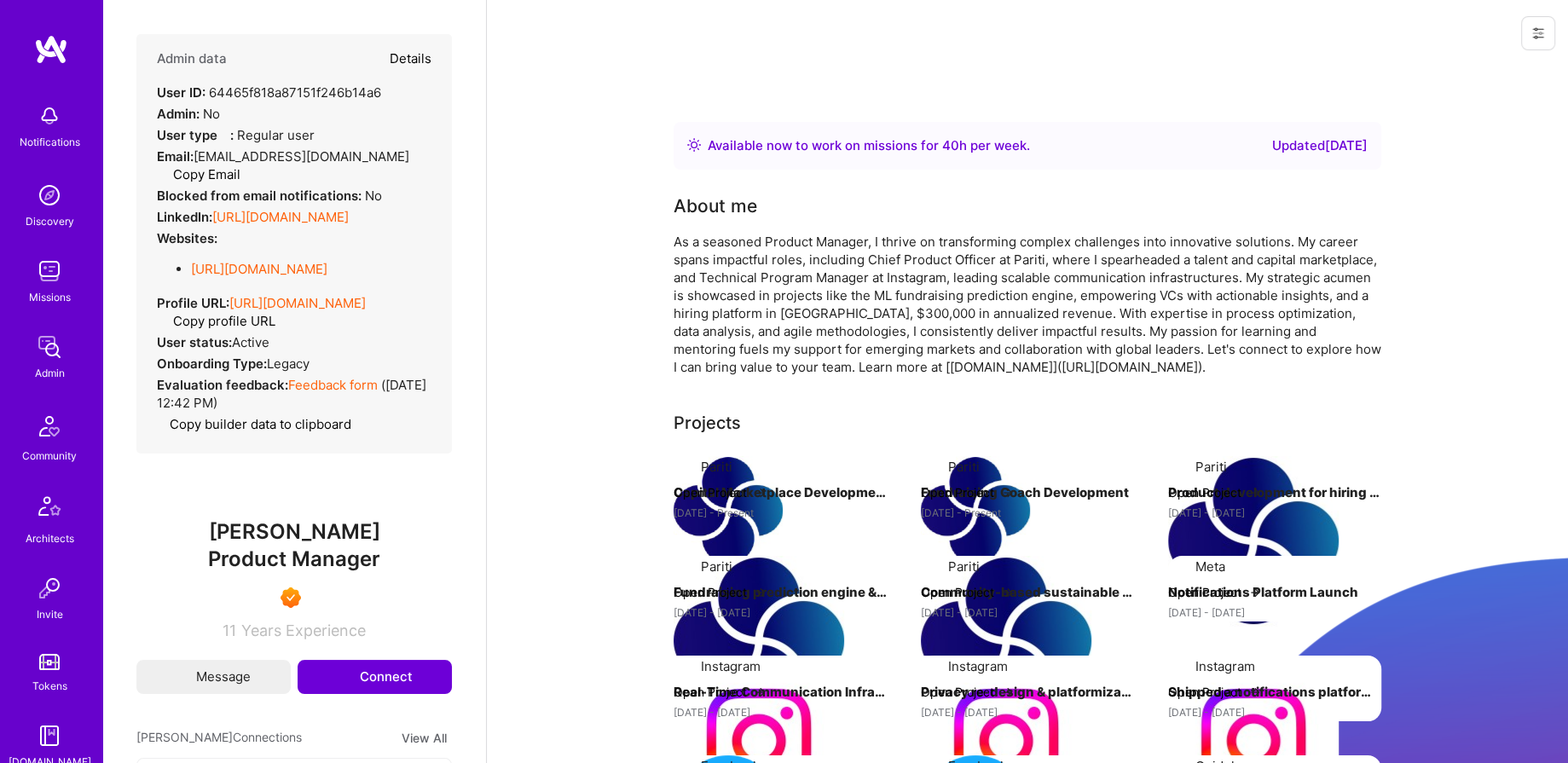
select select "Right Now"
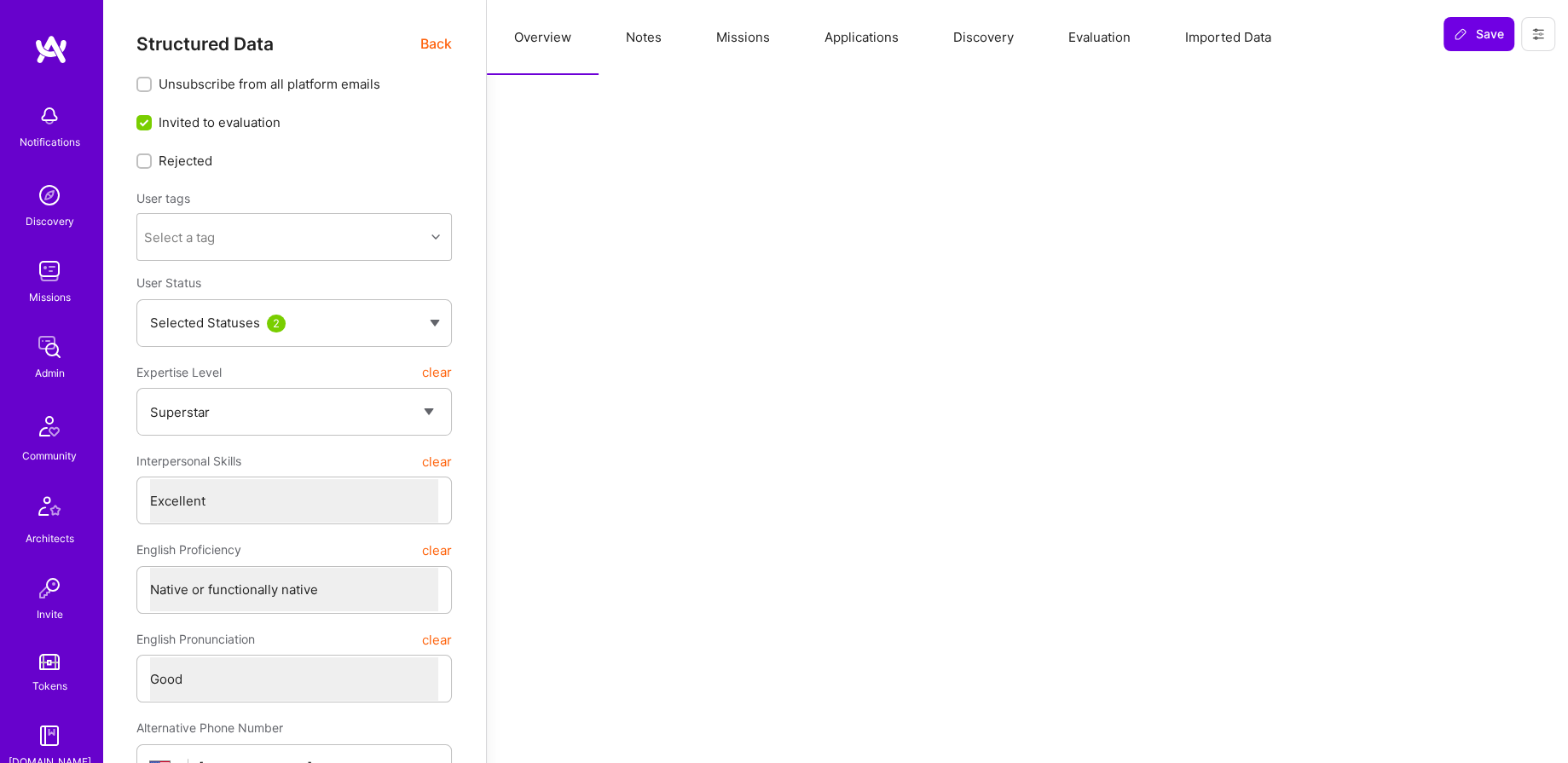
scroll to position [8, 0]
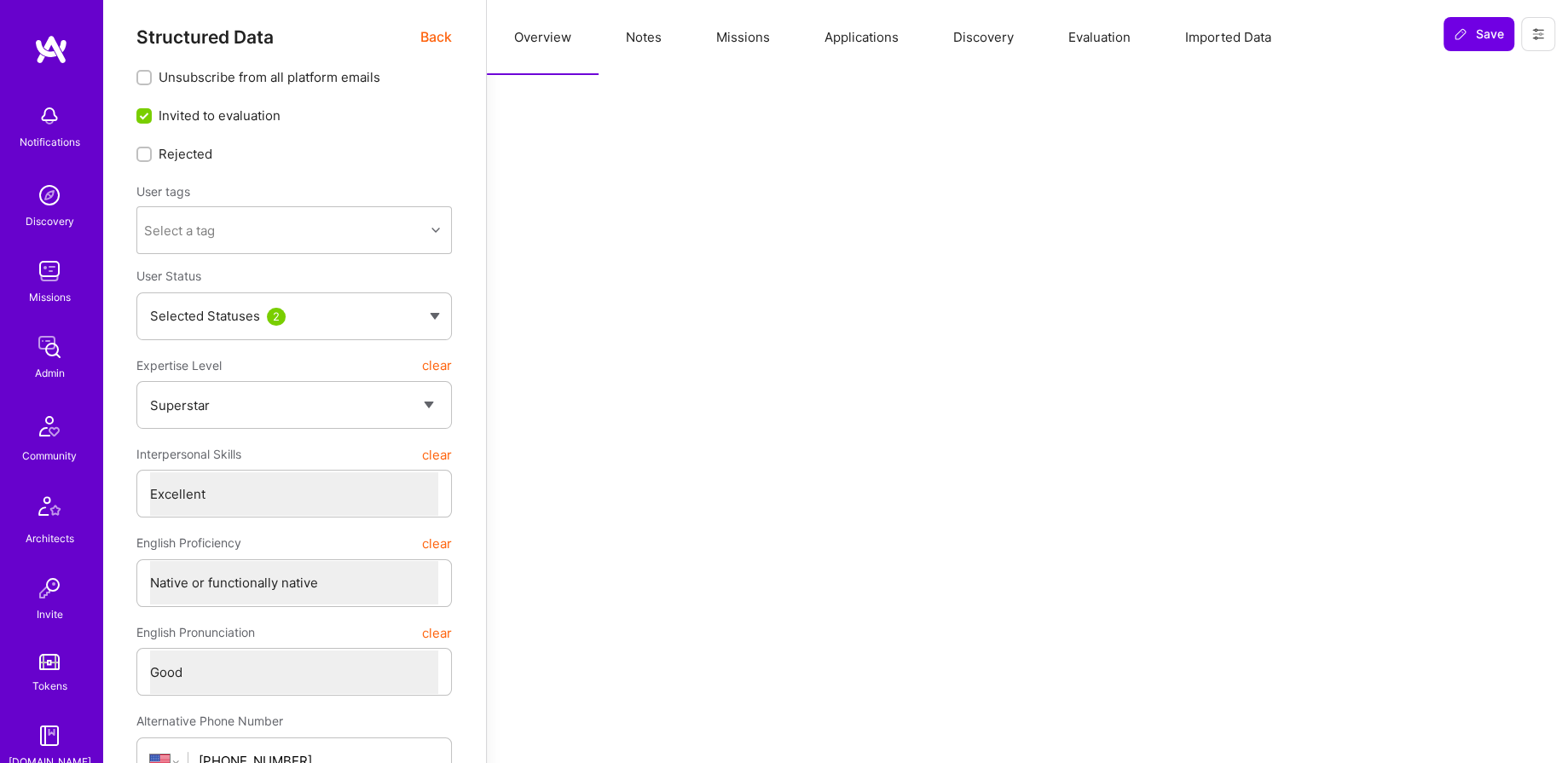
click at [1074, 39] on button "Evaluation" at bounding box center [1099, 37] width 117 height 75
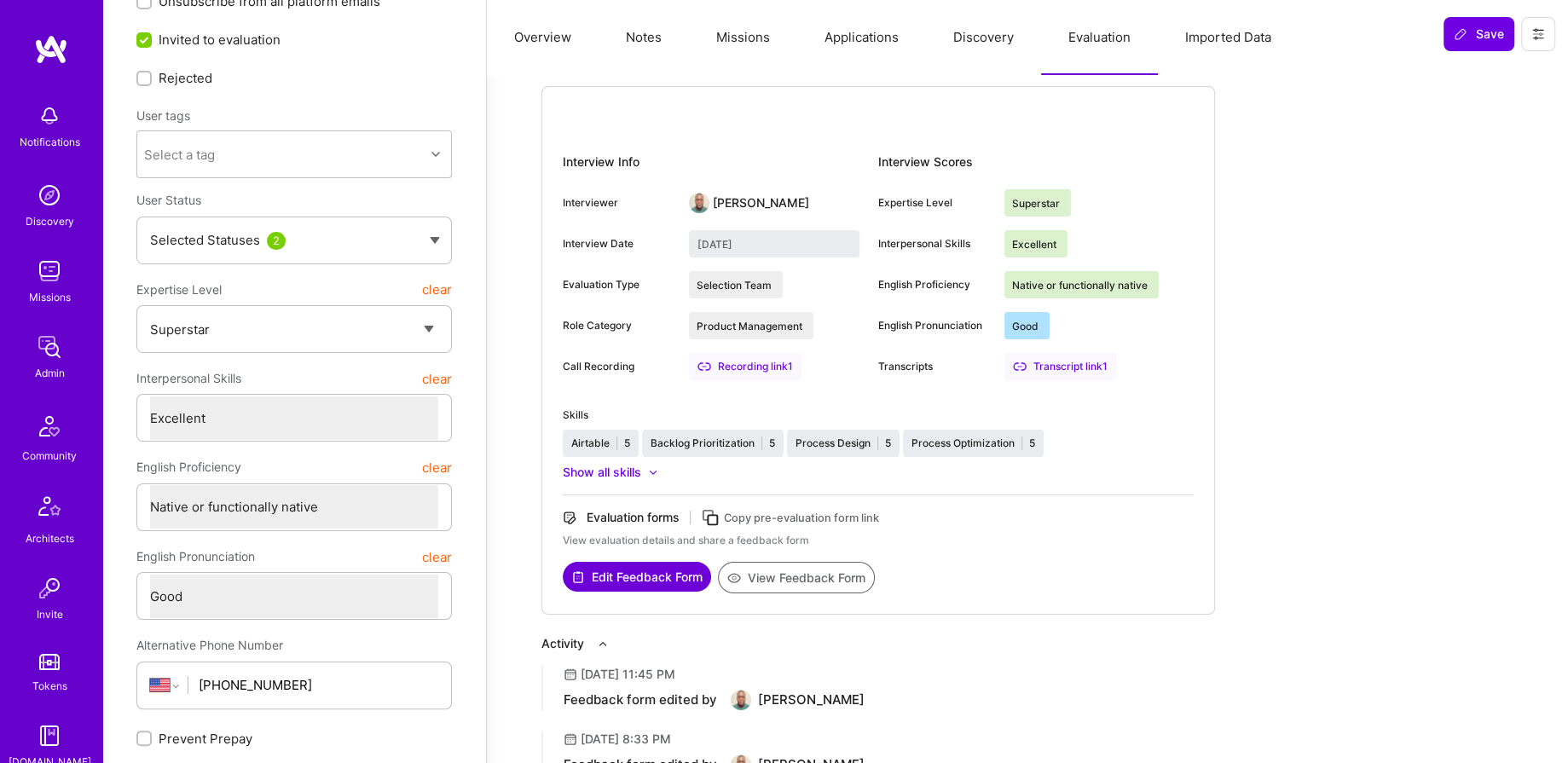
scroll to position [81, 0]
click at [763, 571] on button "View Feedback Form" at bounding box center [797, 579] width 157 height 32
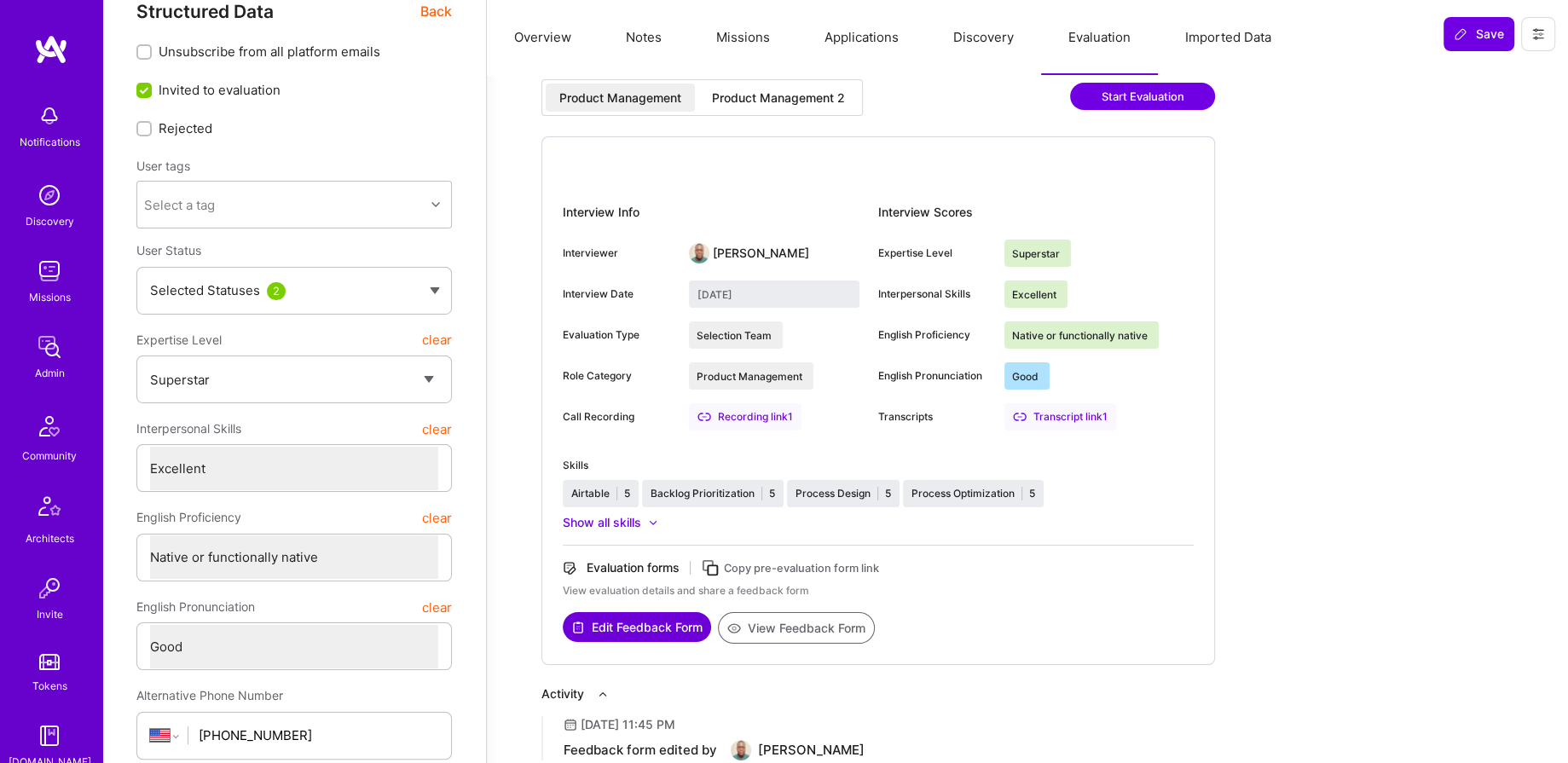
scroll to position [0, 0]
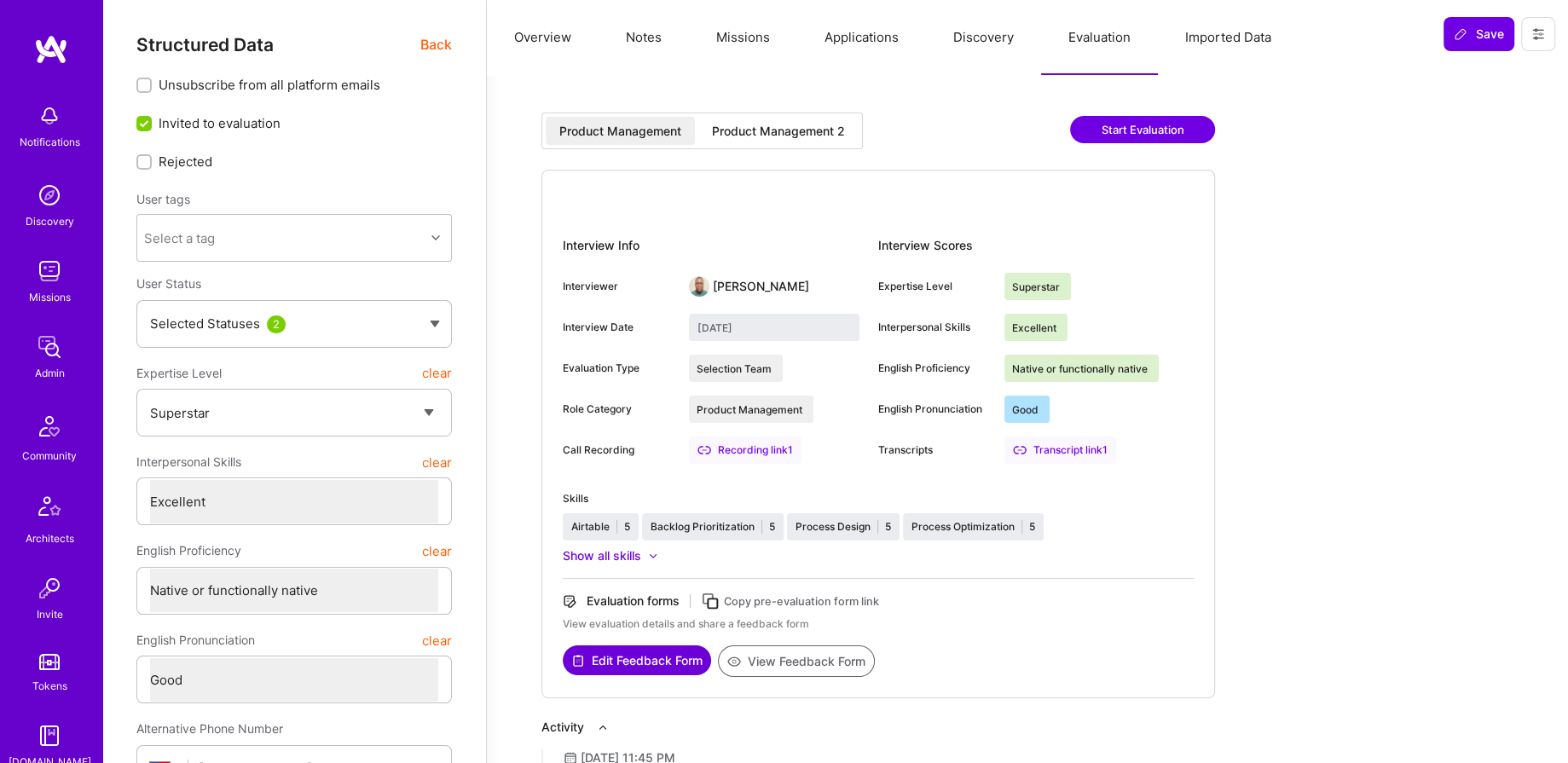
click at [764, 652] on button "View Feedback Form" at bounding box center [797, 661] width 157 height 32
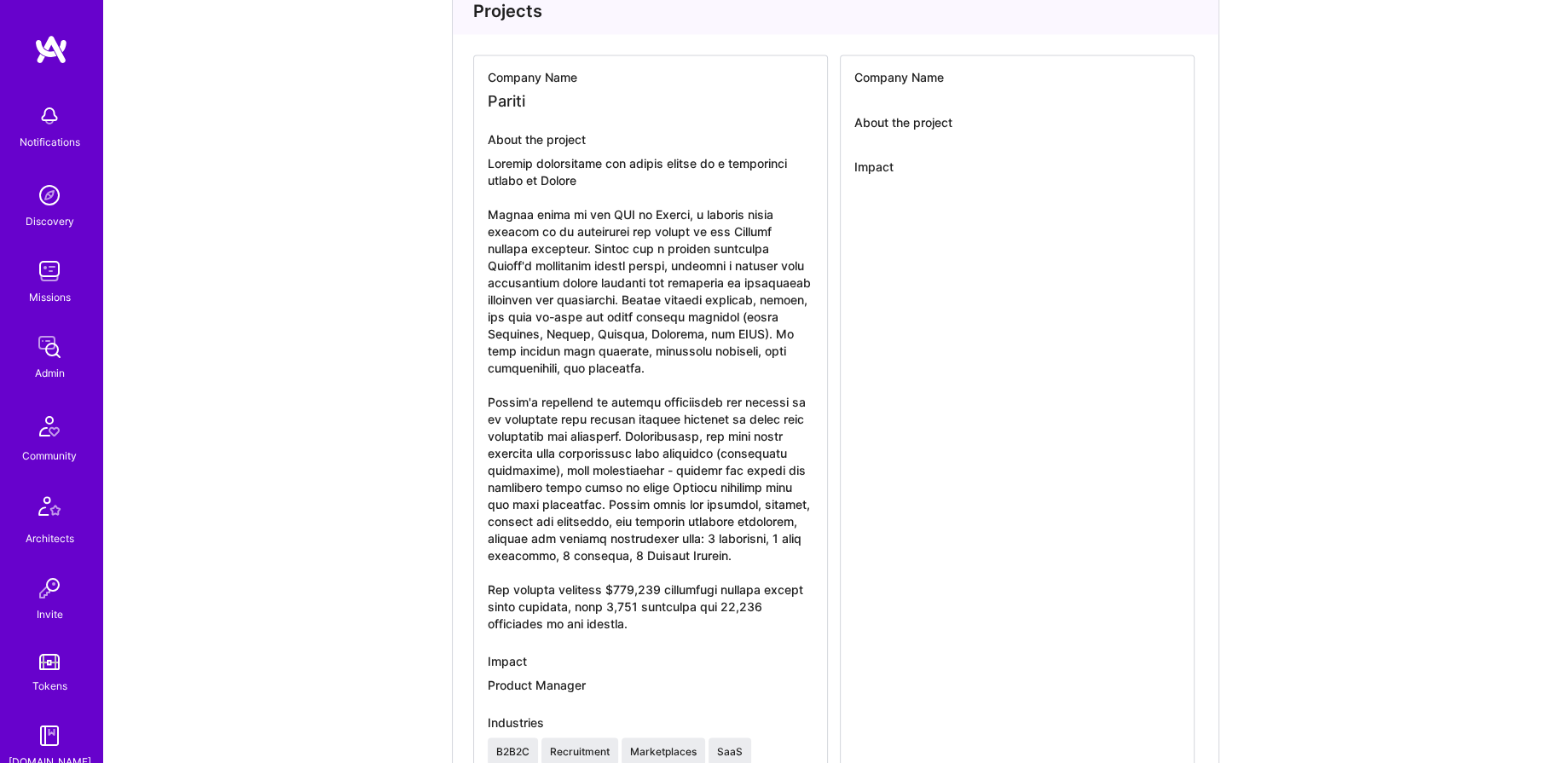
scroll to position [2990, 0]
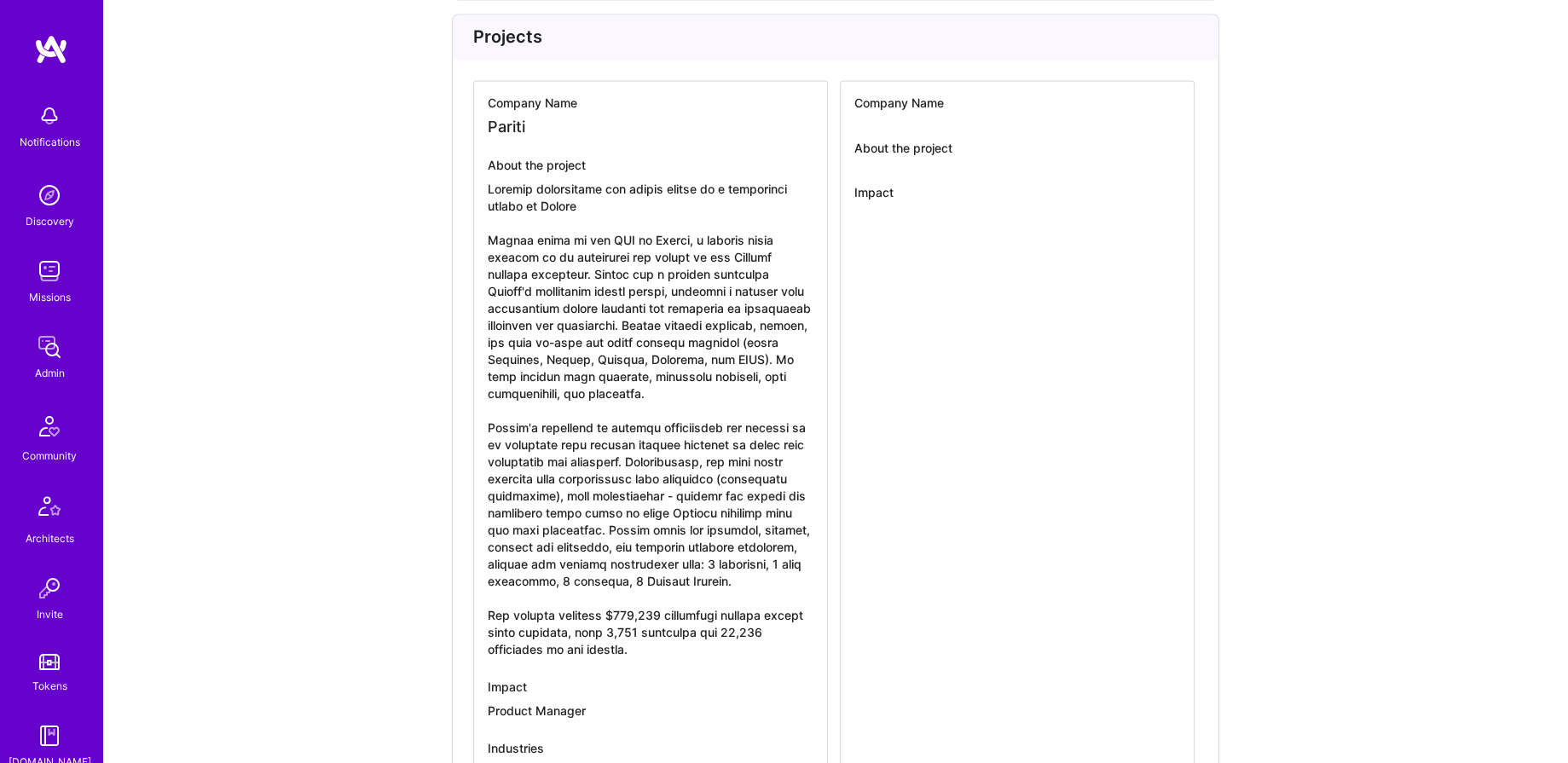
click at [41, 355] on img at bounding box center [48, 346] width 34 height 34
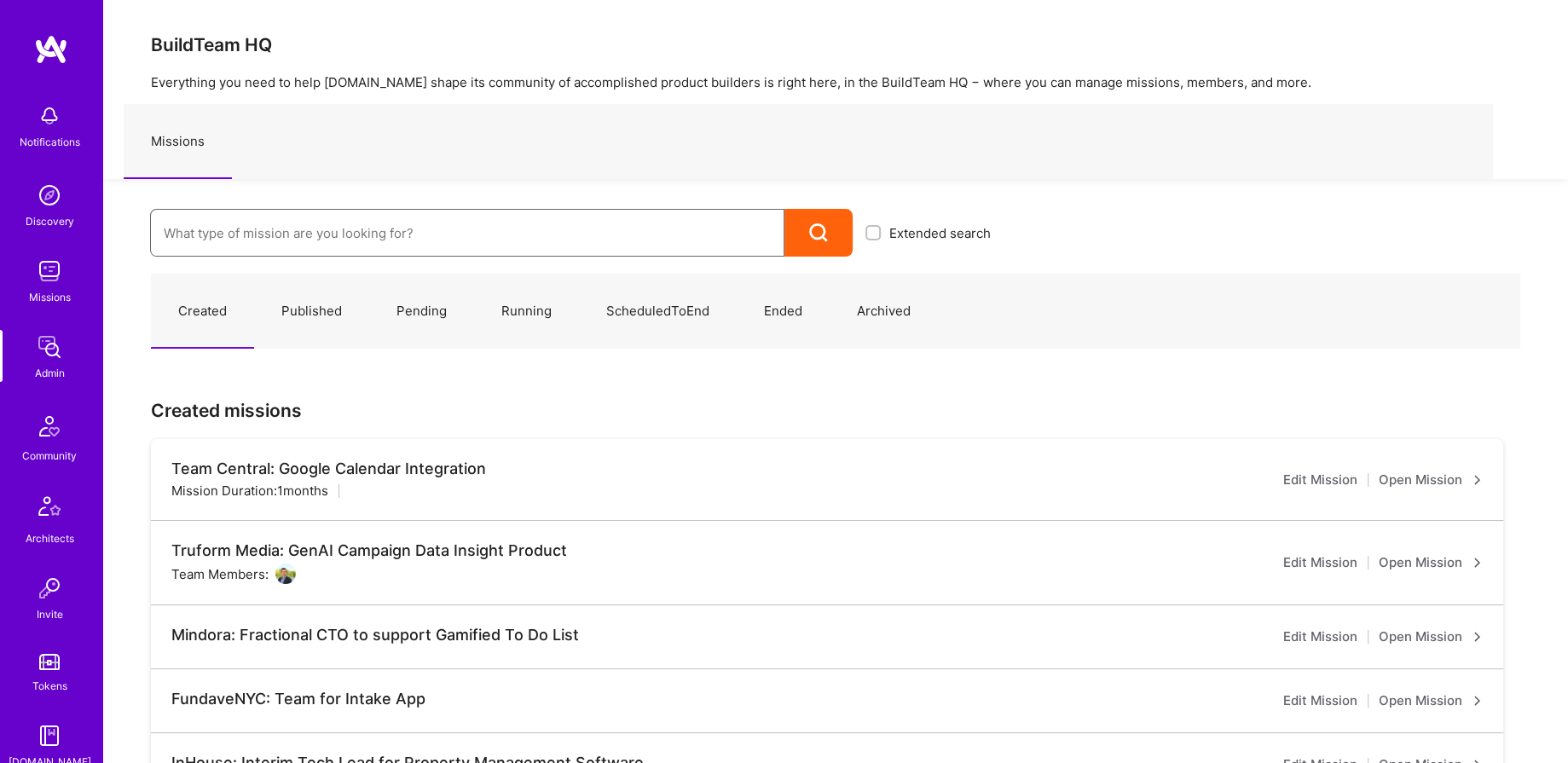
click at [354, 225] on input at bounding box center [467, 233] width 607 height 44
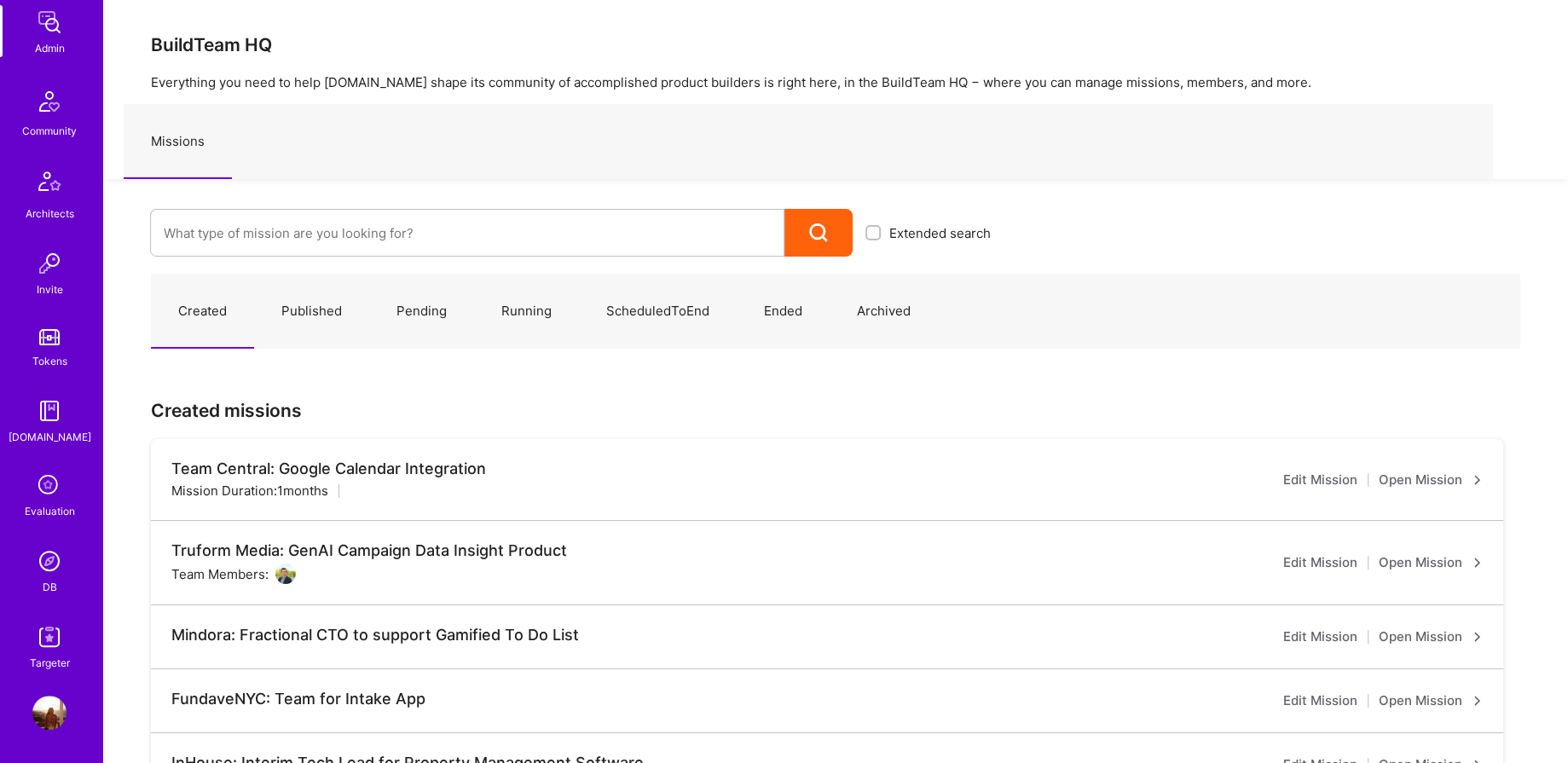
click at [36, 569] on img at bounding box center [48, 560] width 34 height 34
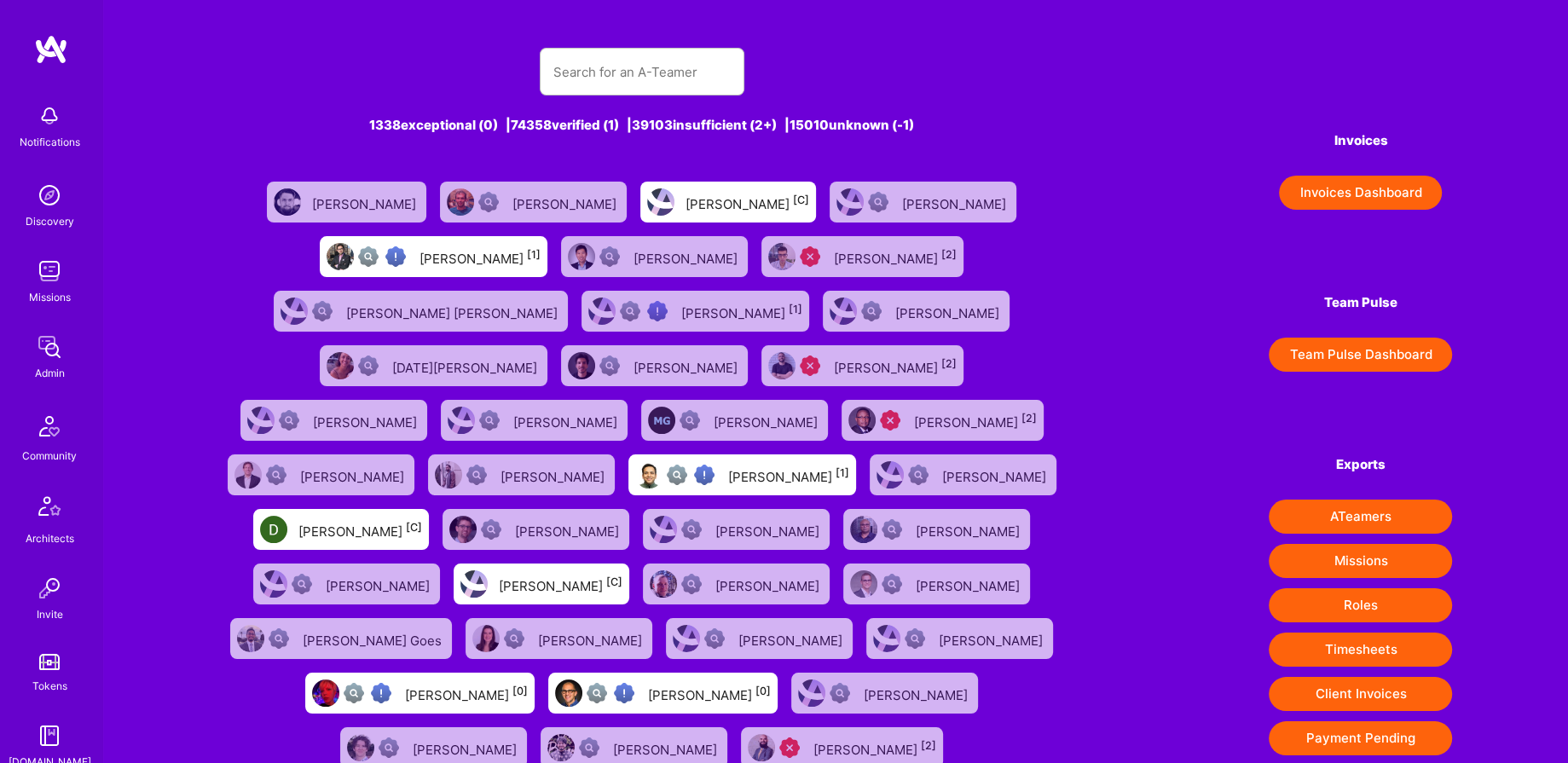
click at [648, 43] on div "1338 exceptional (0) | 74358 verified (1) | 39103 insufficient (2+) | 15010 unk…" at bounding box center [642, 510] width 846 height 967
click at [627, 77] on input "text" at bounding box center [642, 72] width 177 height 44
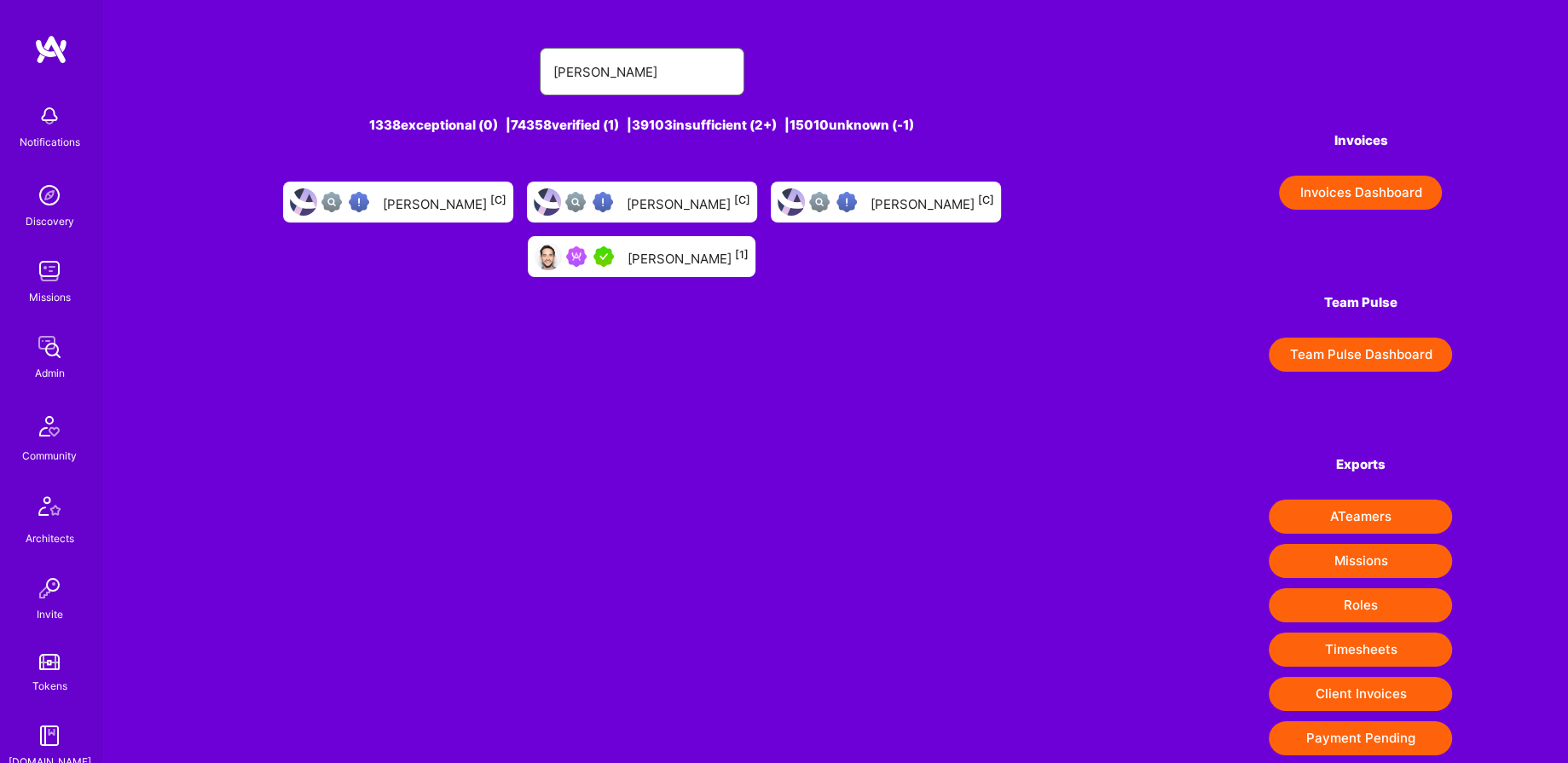
type input "rob shapiro"
click at [642, 254] on div "Rob Shapiro [1]" at bounding box center [642, 257] width 228 height 41
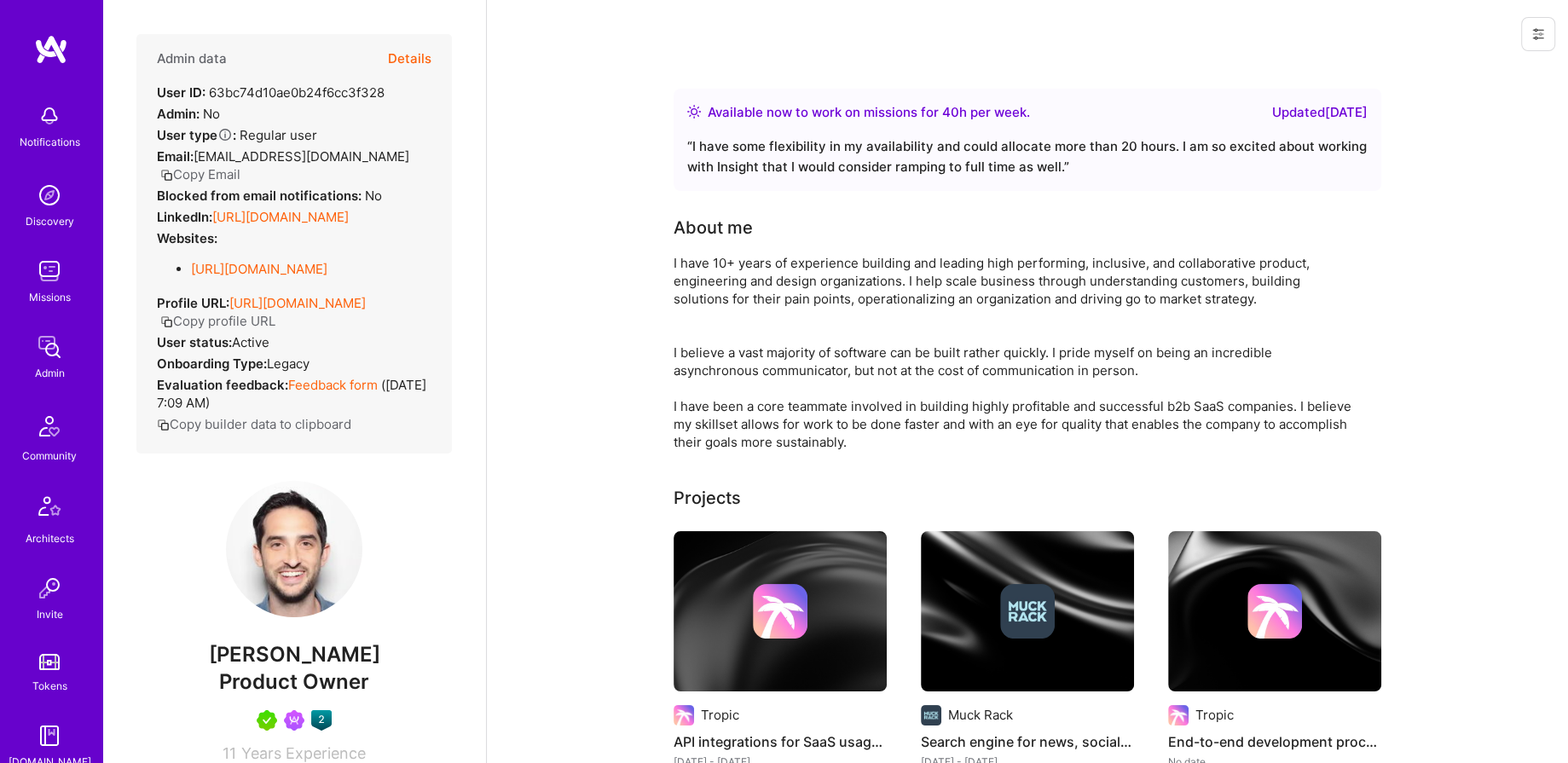
click at [405, 53] on button "Details" at bounding box center [409, 58] width 44 height 49
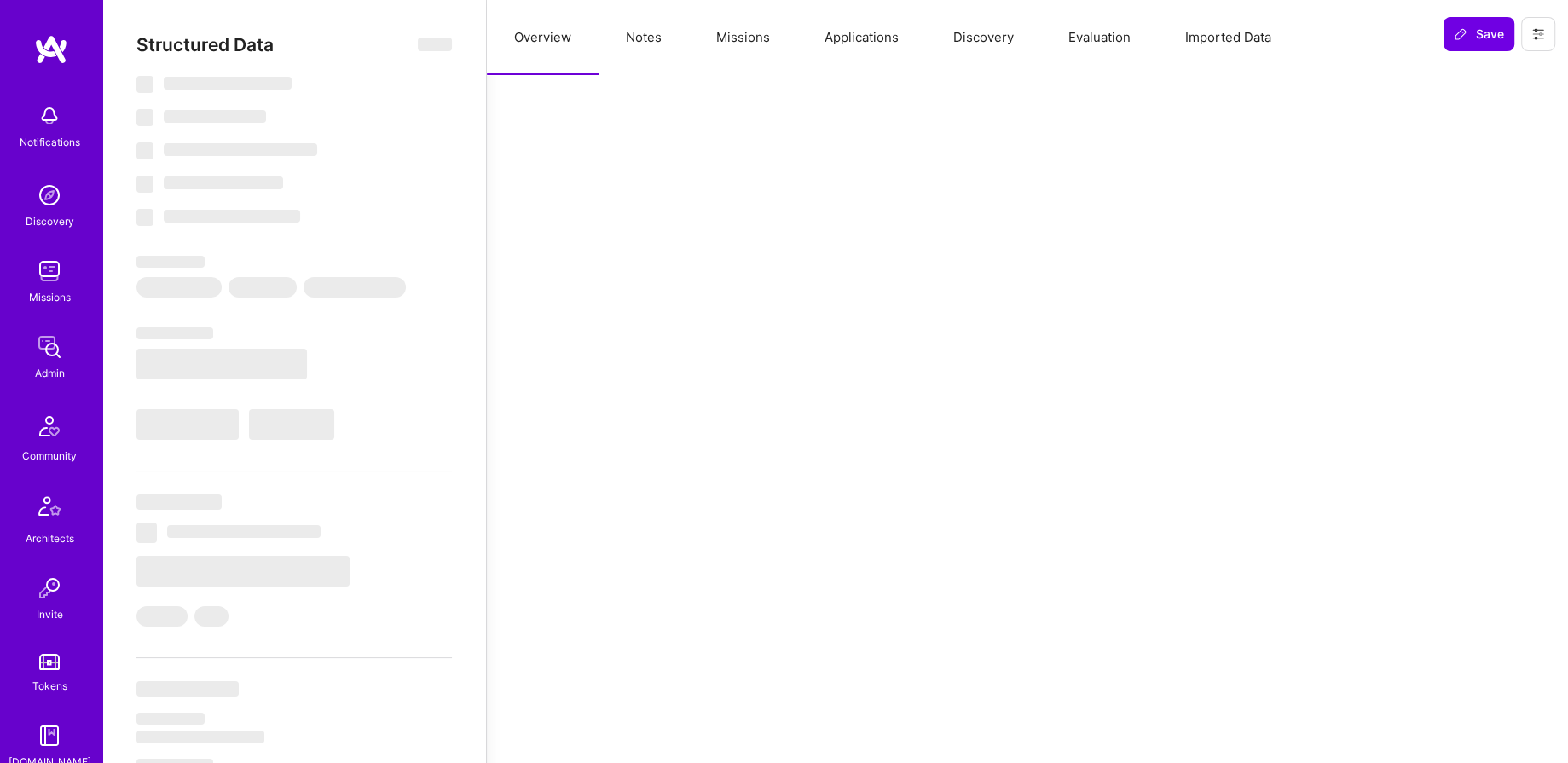
click at [1123, 46] on button "Evaluation" at bounding box center [1099, 37] width 117 height 75
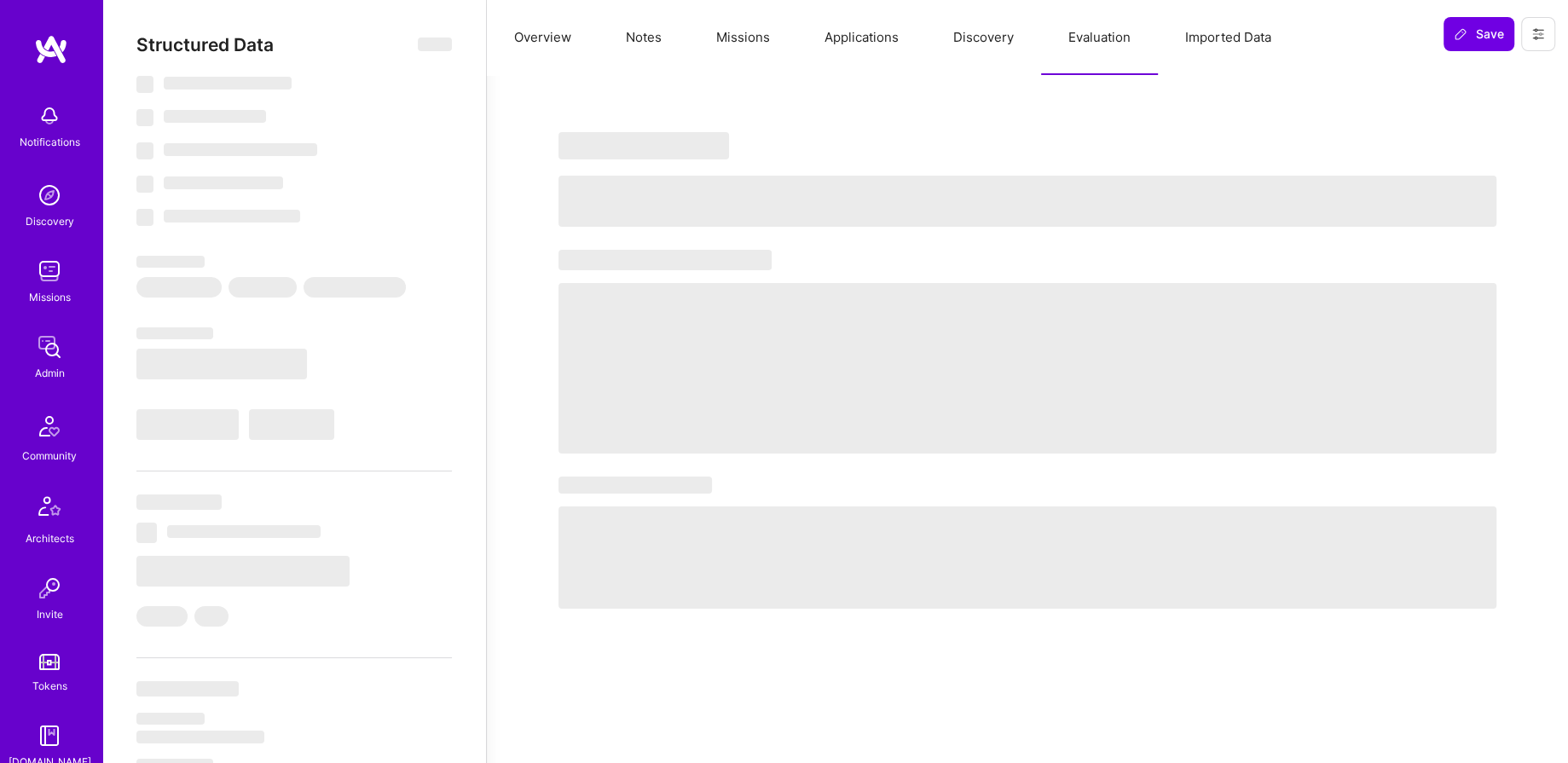
select select "Right Now"
select select "5"
select select "7"
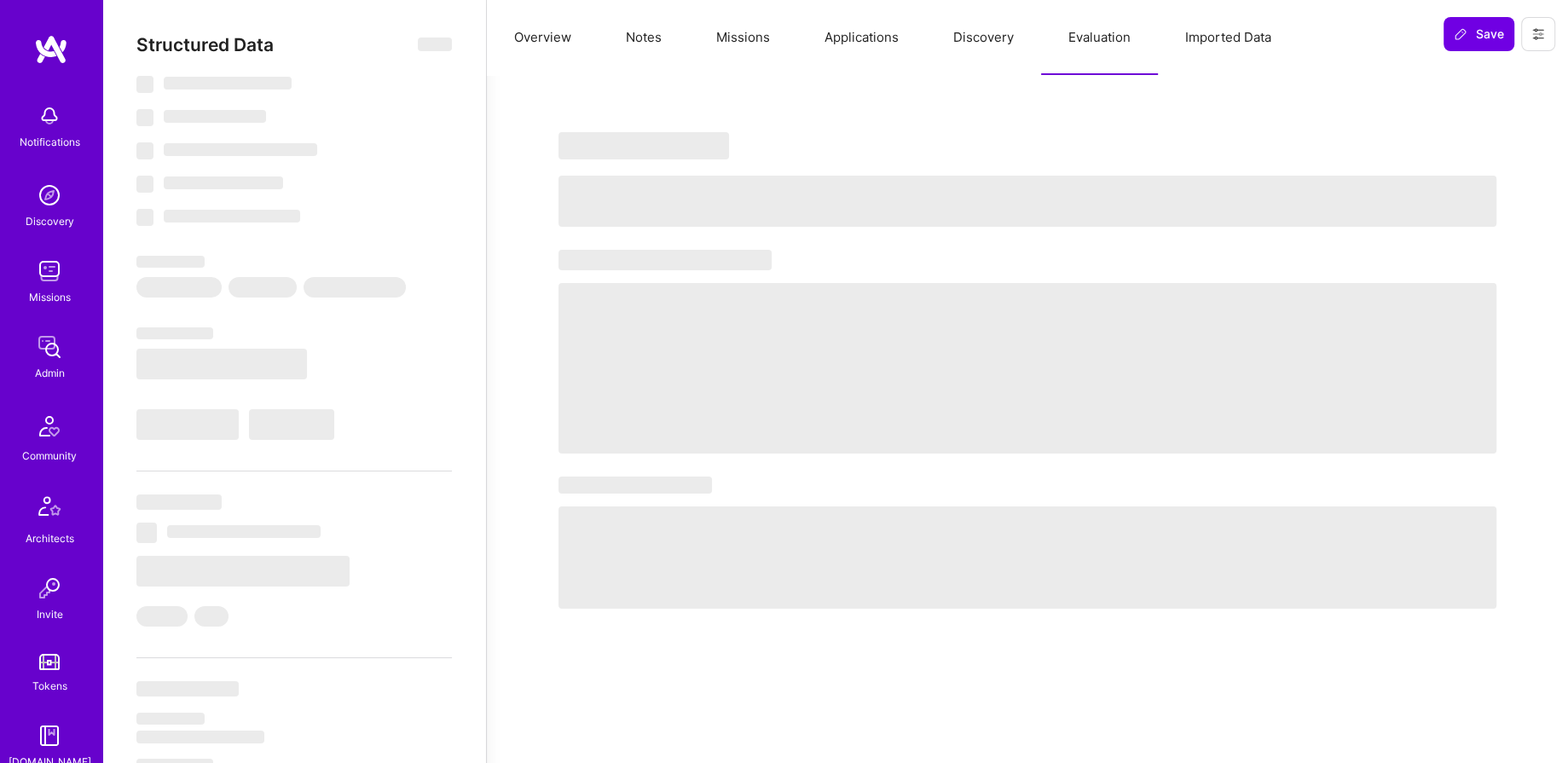
select select "US"
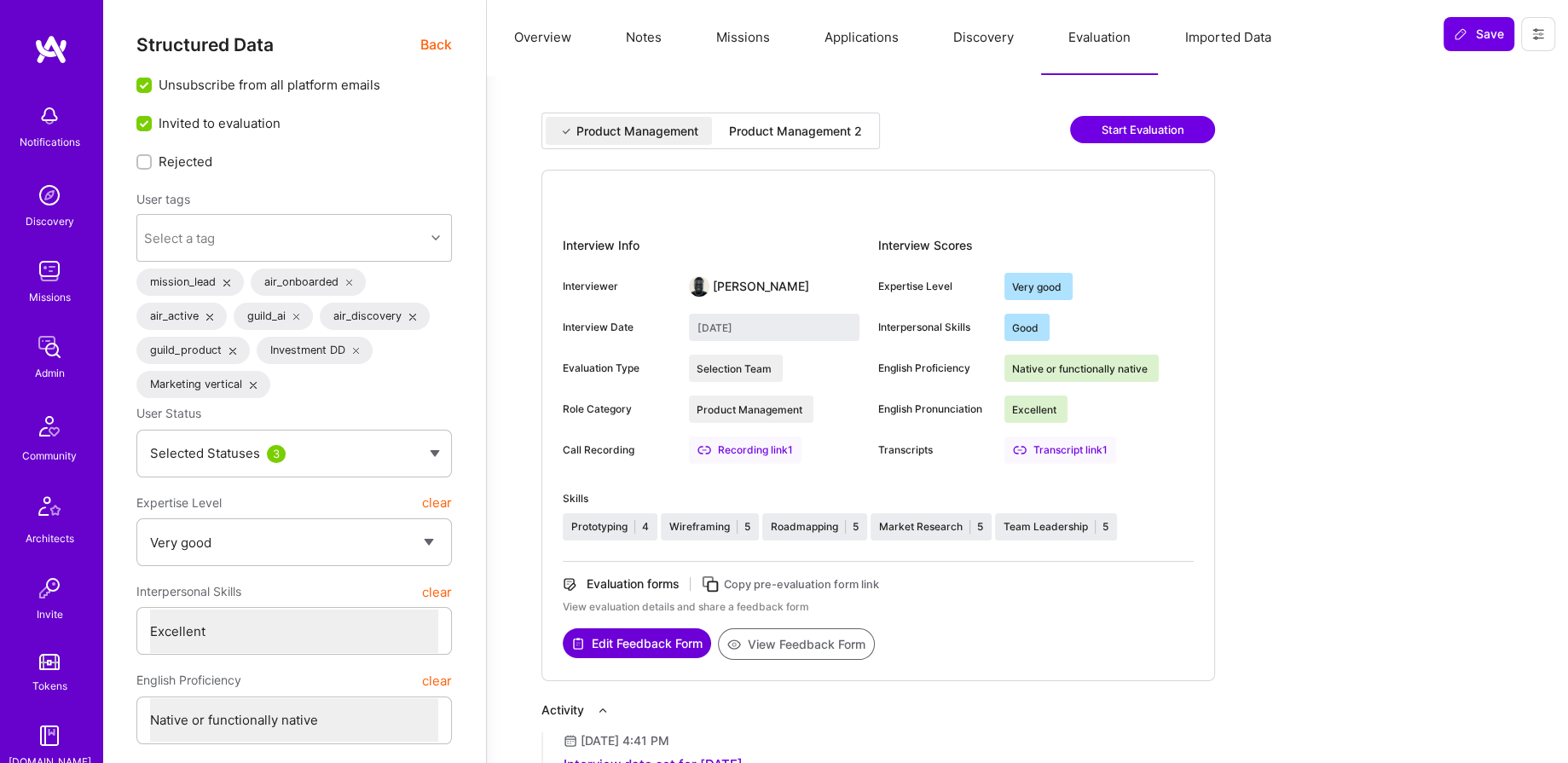
click at [828, 655] on button "View Feedback Form" at bounding box center [797, 644] width 157 height 32
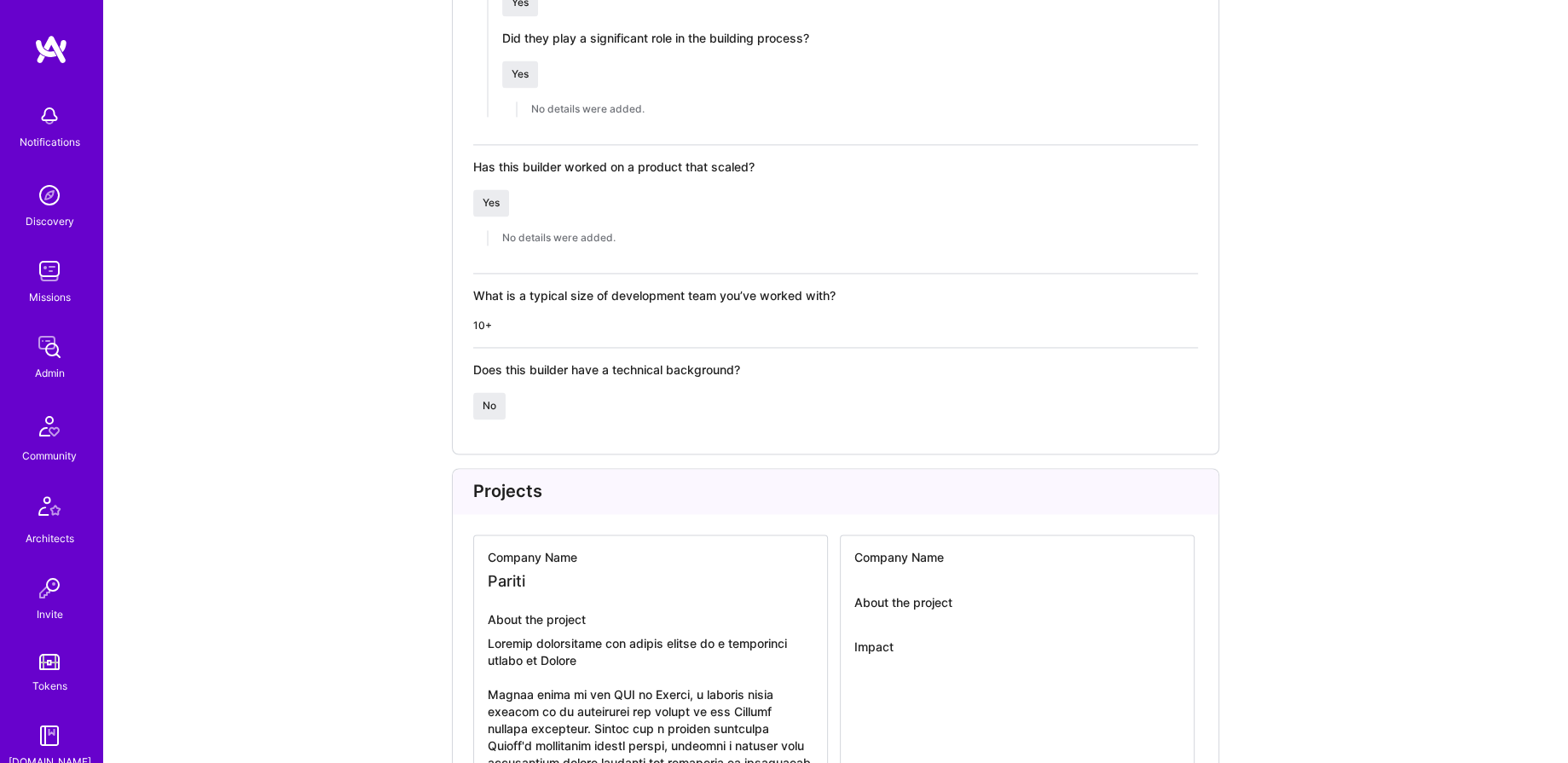
scroll to position [2543, 0]
